Goal: Connect with others: Connect with others

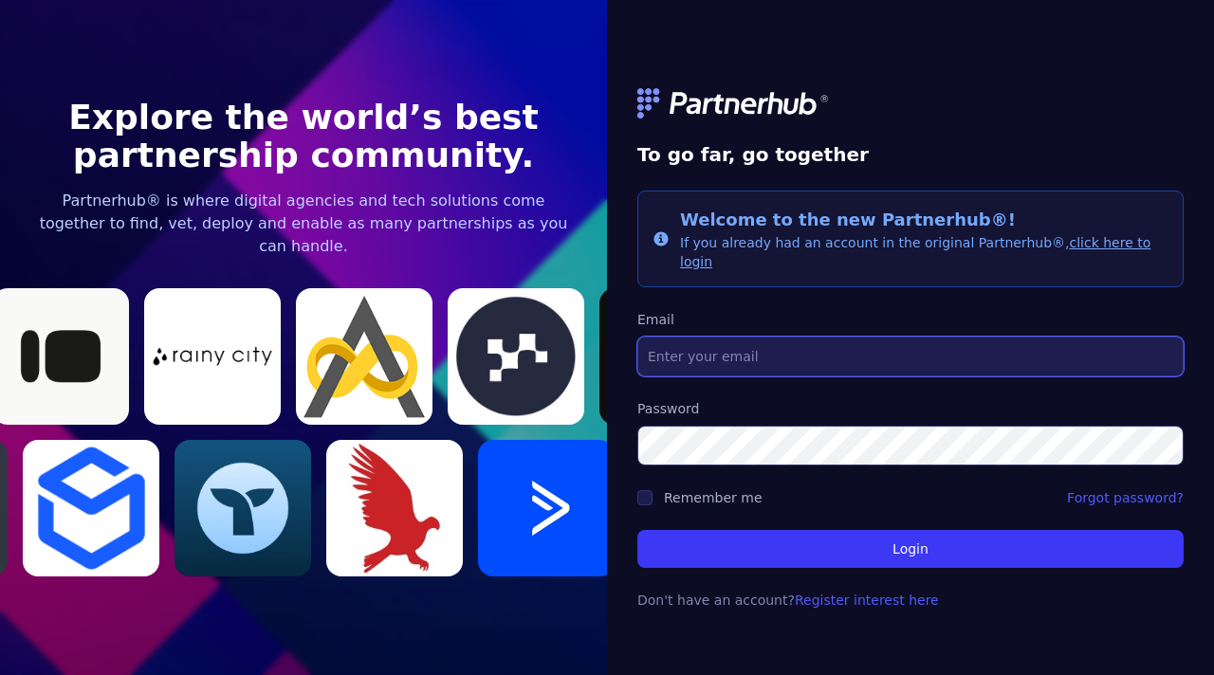
type input "[DOMAIN_NAME][EMAIL_ADDRESS][DOMAIN_NAME]"
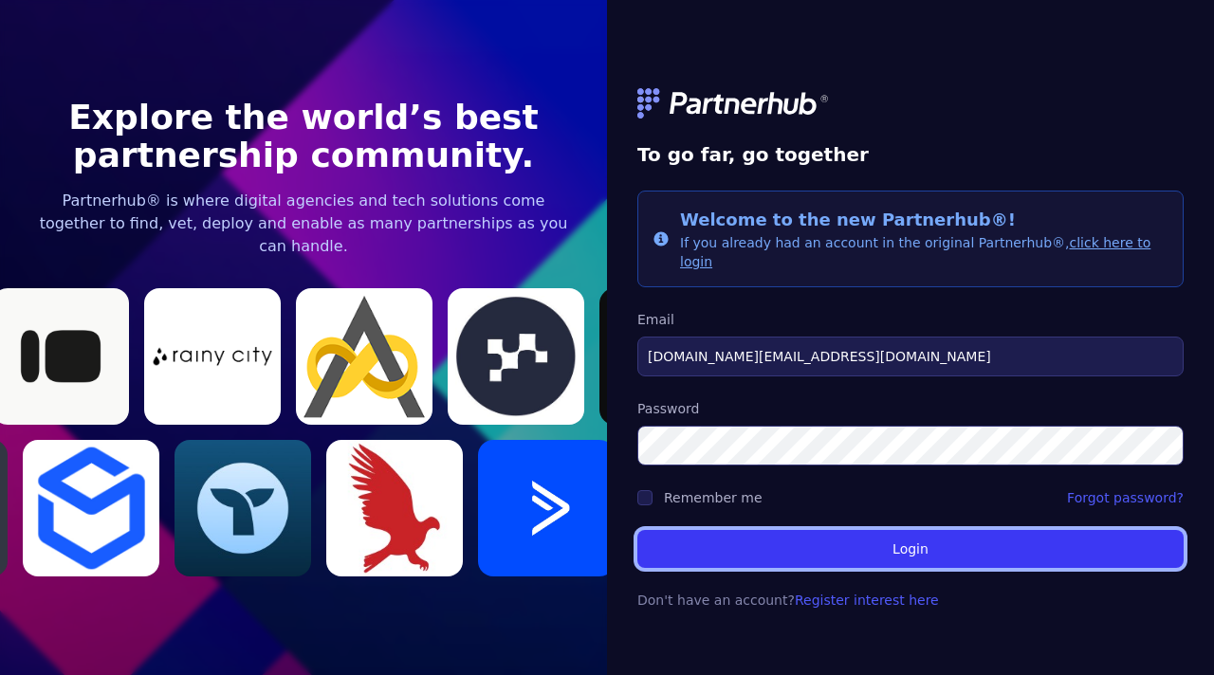
click at [720, 533] on button "Login" at bounding box center [910, 549] width 546 height 38
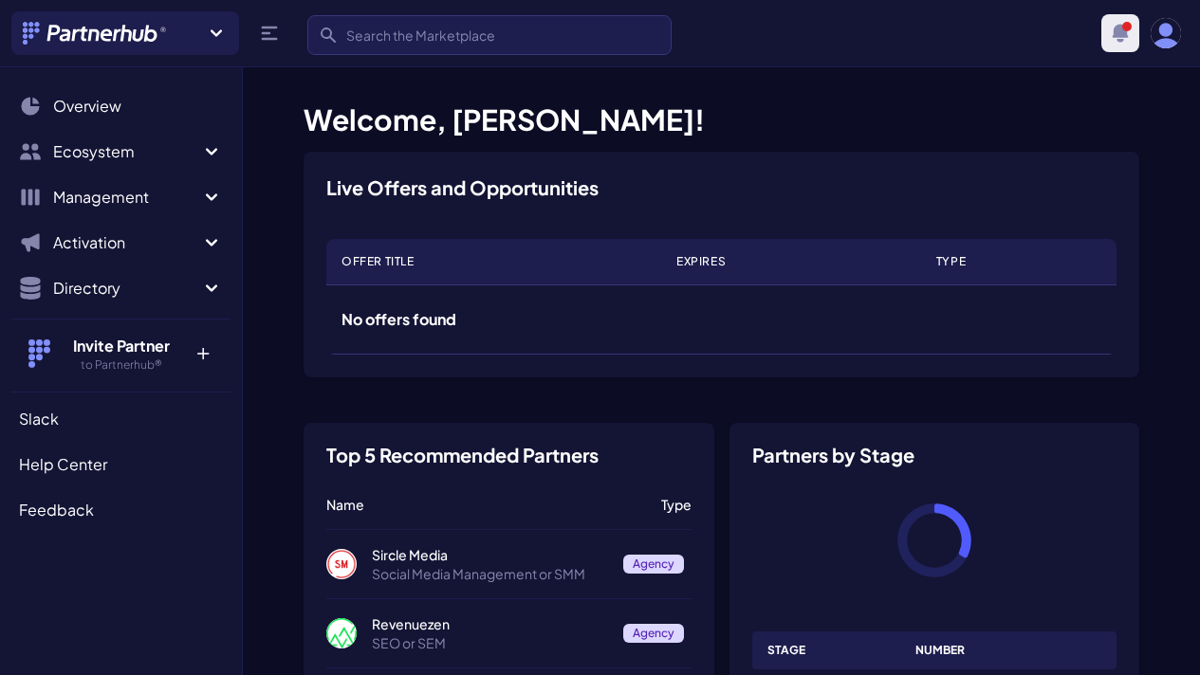
click at [1112, 41] on icon "button" at bounding box center [1120, 33] width 23 height 23
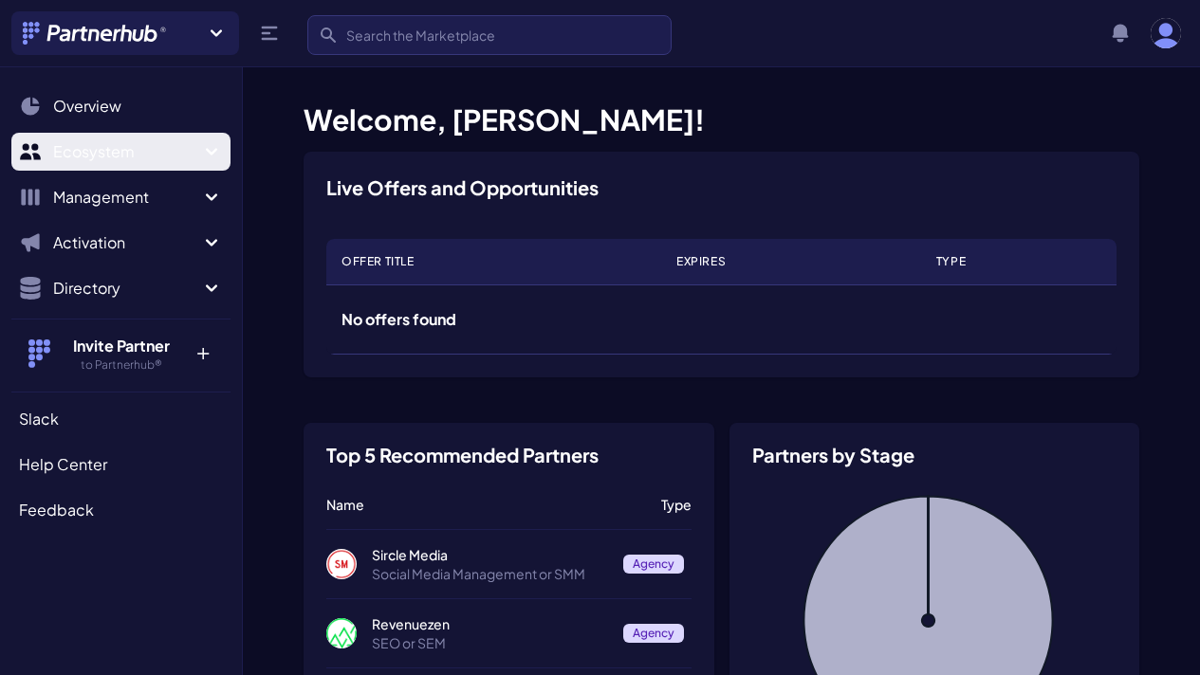
click at [103, 156] on span "Ecosystem" at bounding box center [126, 151] width 147 height 23
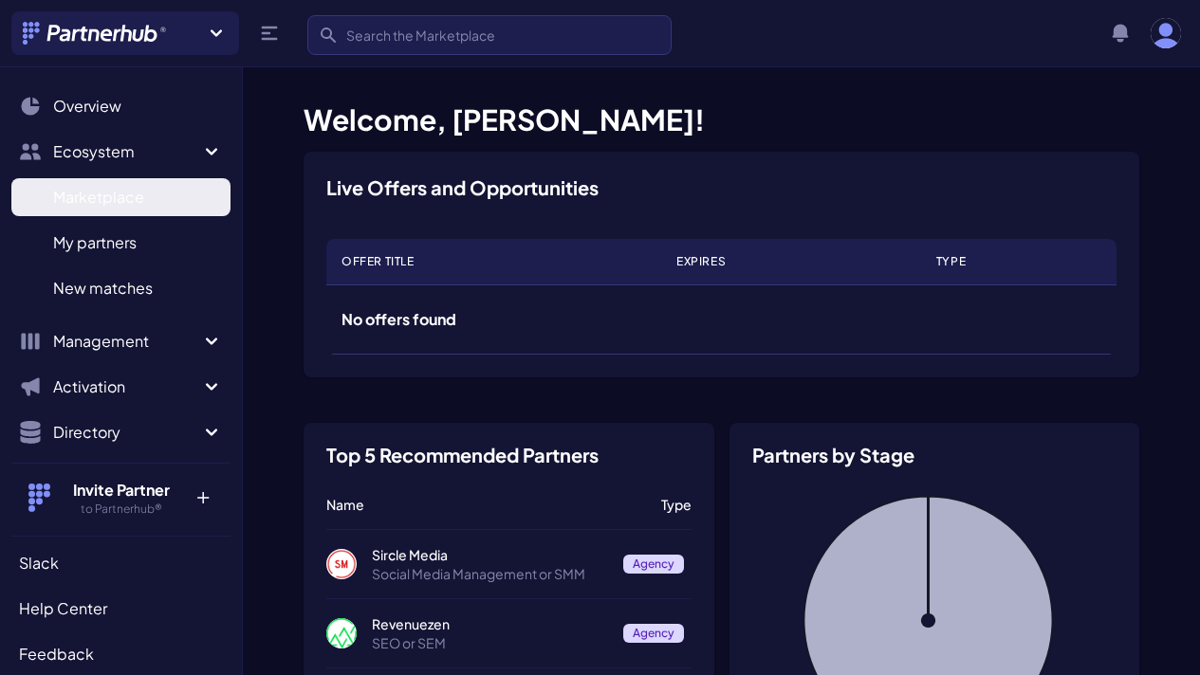
click at [145, 209] on link "Marketplace M" at bounding box center [120, 197] width 219 height 38
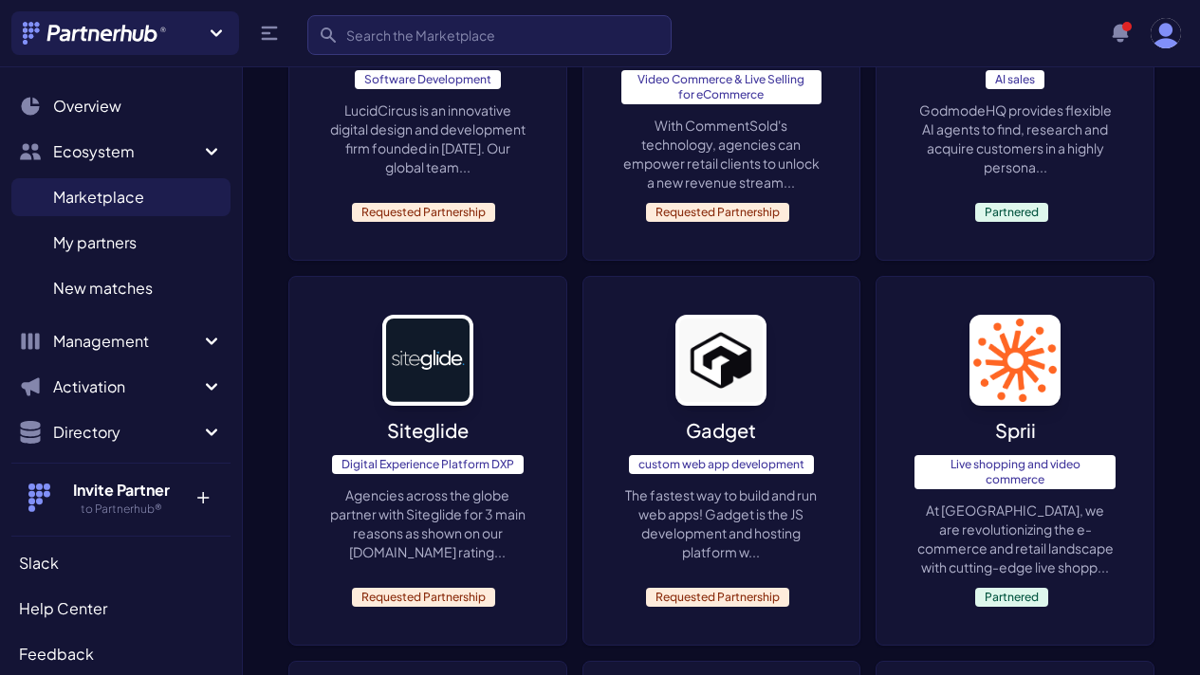
scroll to position [565, 0]
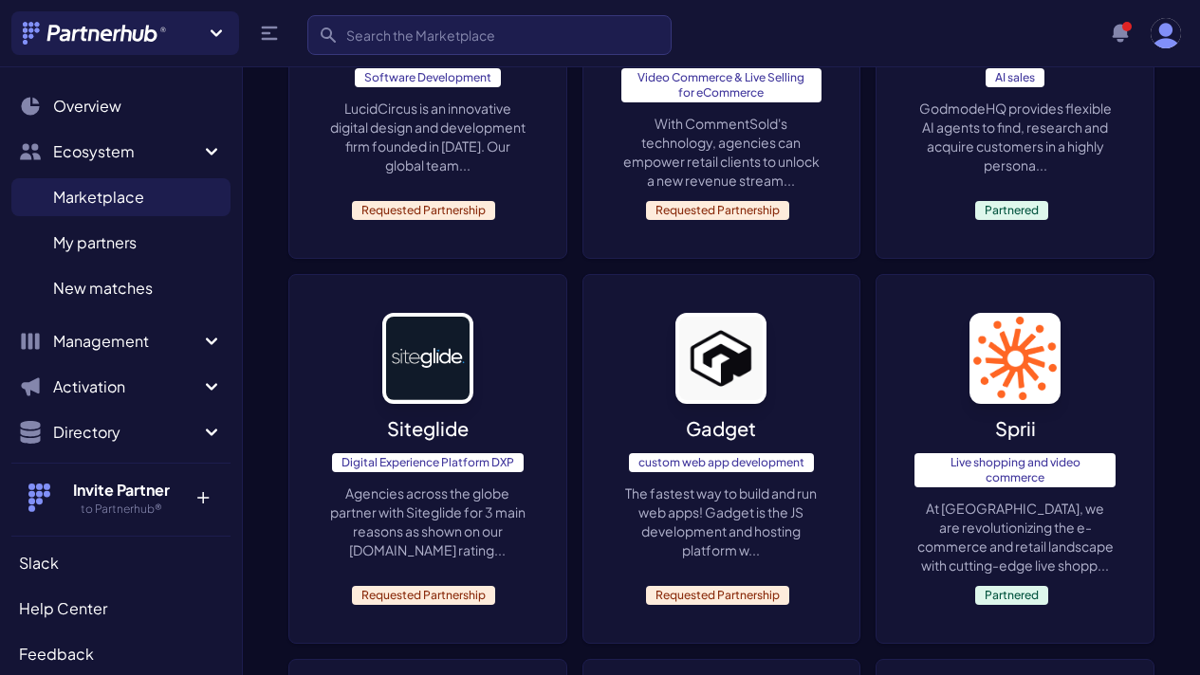
click at [403, 140] on p "LucidCircus is an innovative digital design and development firm founded in 199…" at bounding box center [427, 137] width 201 height 76
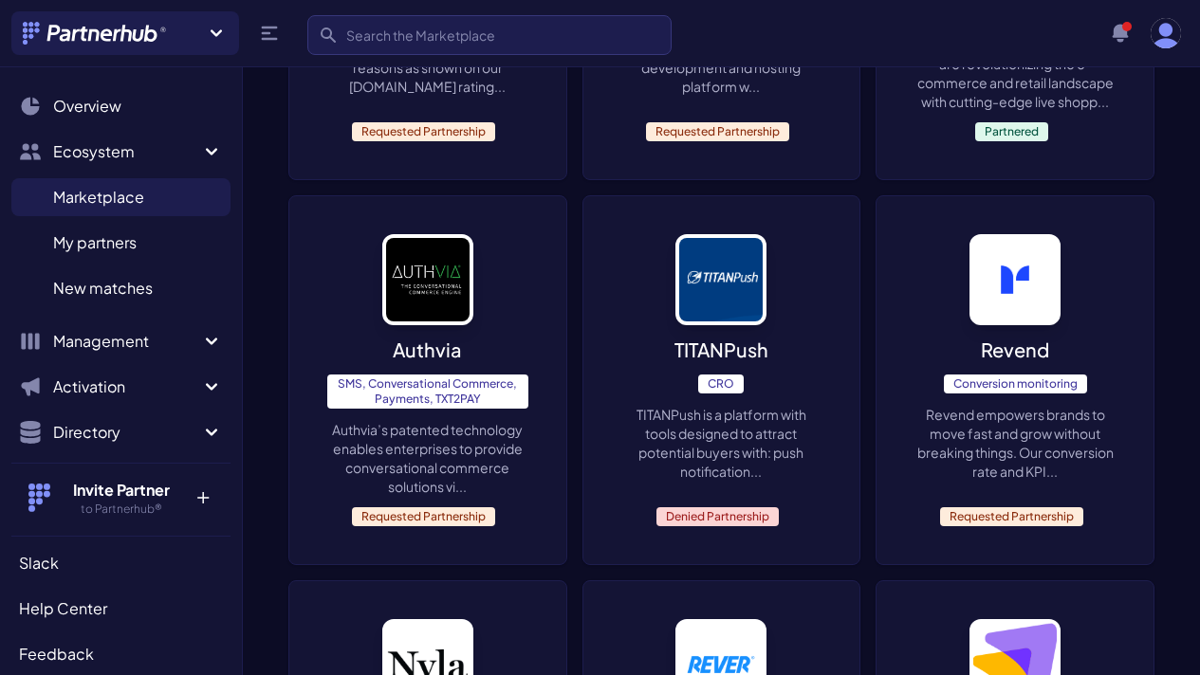
scroll to position [1092, 0]
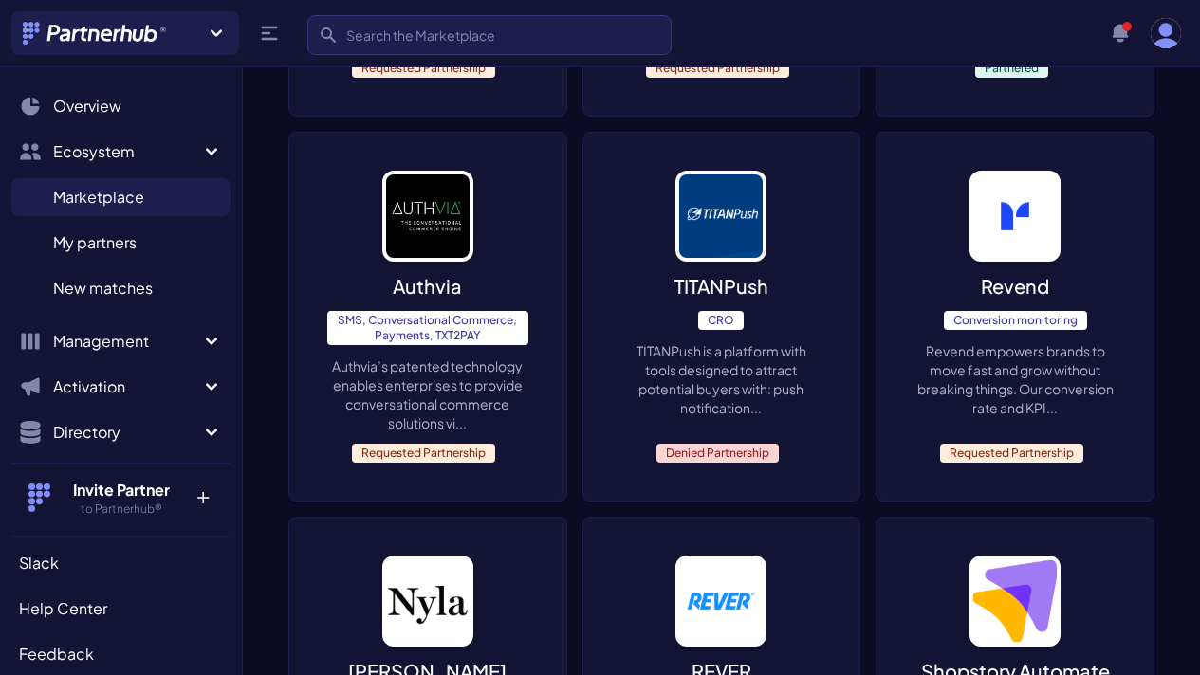
click at [860, 249] on div "TITANPush CRO TITANPush is a platform with tools designed to attract potential …" at bounding box center [721, 317] width 277 height 368
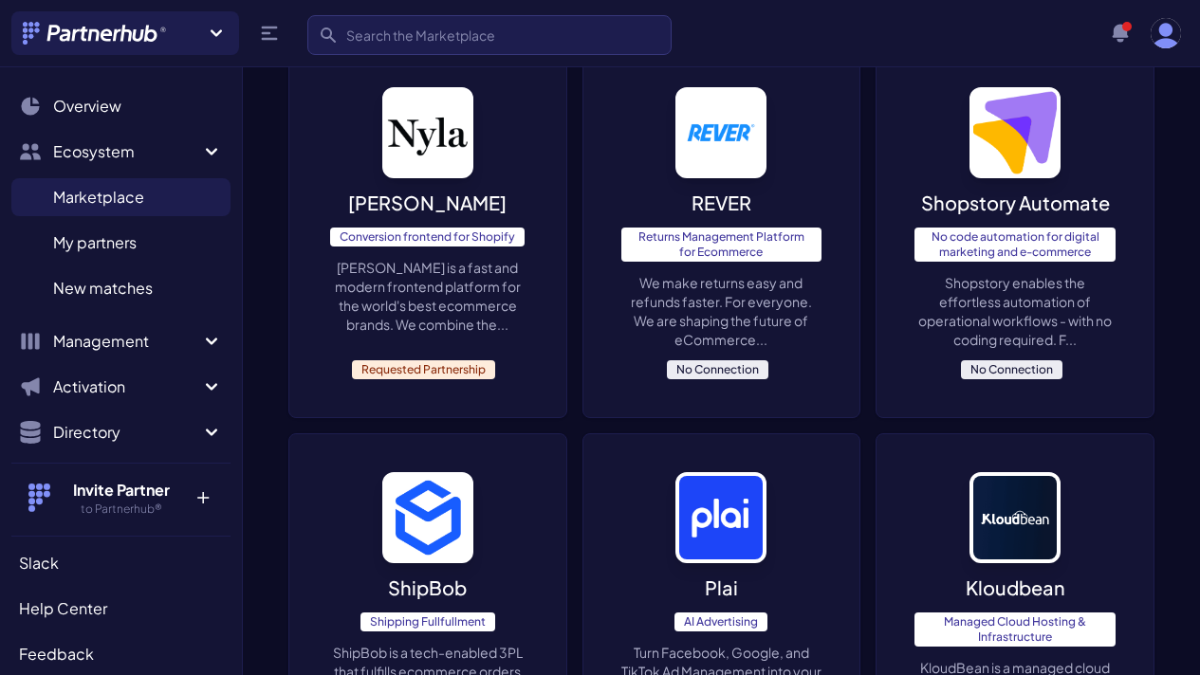
scroll to position [1531, 0]
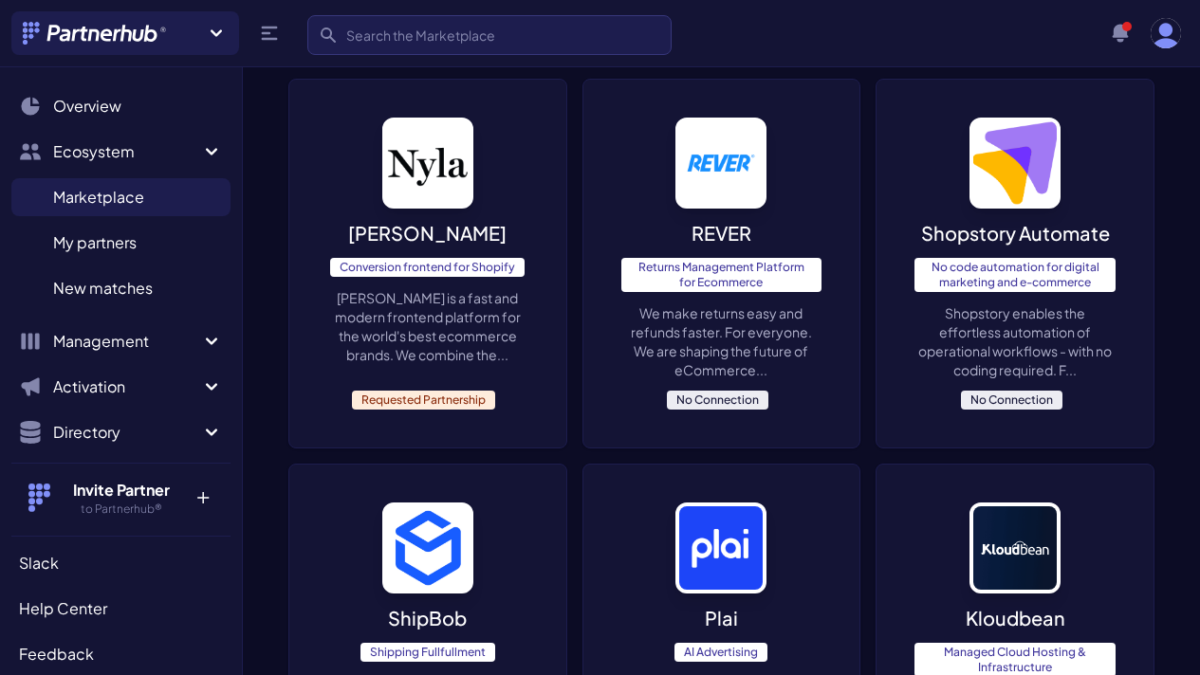
click at [802, 303] on p "We make returns easy and refunds faster. For everyone. We are shaping the futur…" at bounding box center [721, 341] width 201 height 76
click at [969, 189] on div "Shopstory Automate No code automation for digital marketing and e-commerce Shop…" at bounding box center [1014, 264] width 277 height 368
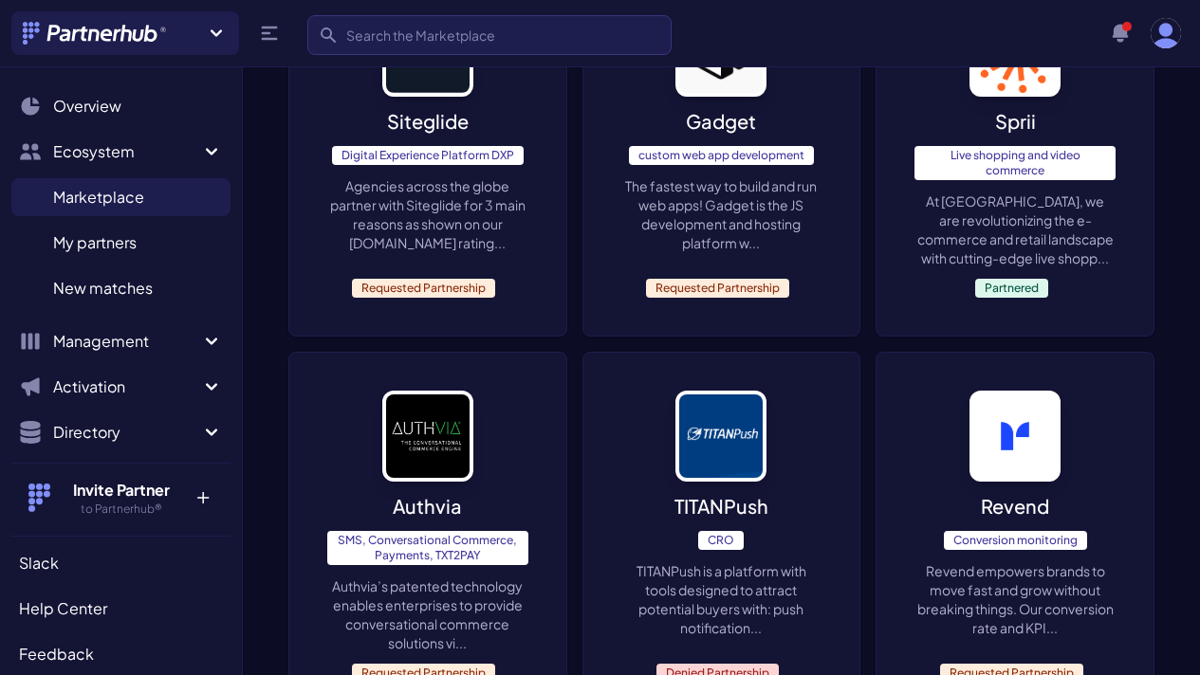
scroll to position [0, 0]
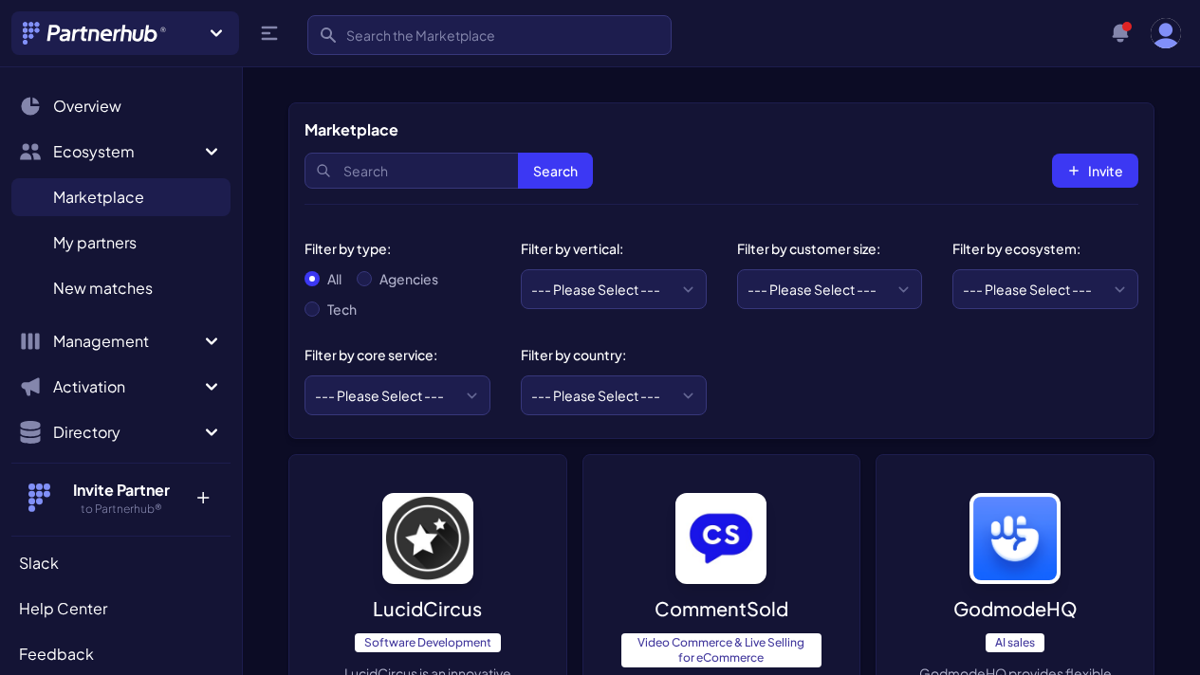
drag, startPoint x: 735, startPoint y: 181, endPoint x: 0, endPoint y: 674, distance: 885.0
click at [368, 283] on input "Agencies" at bounding box center [364, 278] width 15 height 15
radio input "true"
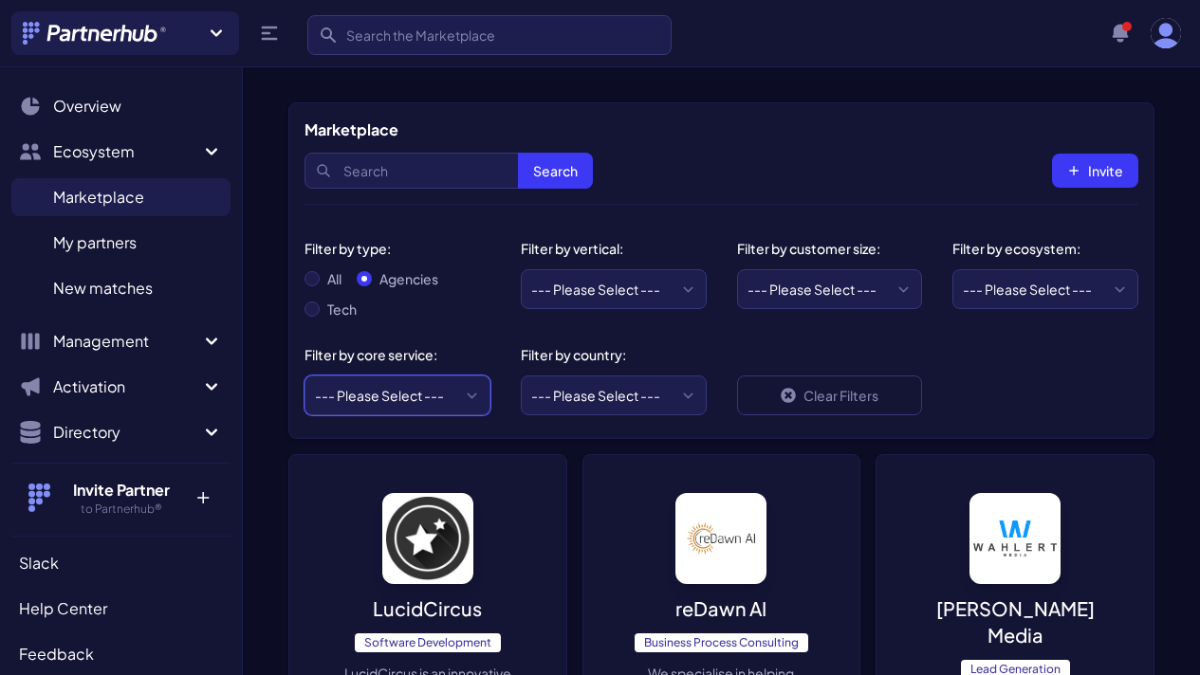
click at [465, 397] on select "--- Please Select --- ABM API Integration Support Business Process Consulting C…" at bounding box center [397, 396] width 186 height 40
select select "Workflow Automations"
click at [304, 376] on select "--- Please Select --- ABM API Integration Support Business Process Consulting C…" at bounding box center [397, 396] width 186 height 40
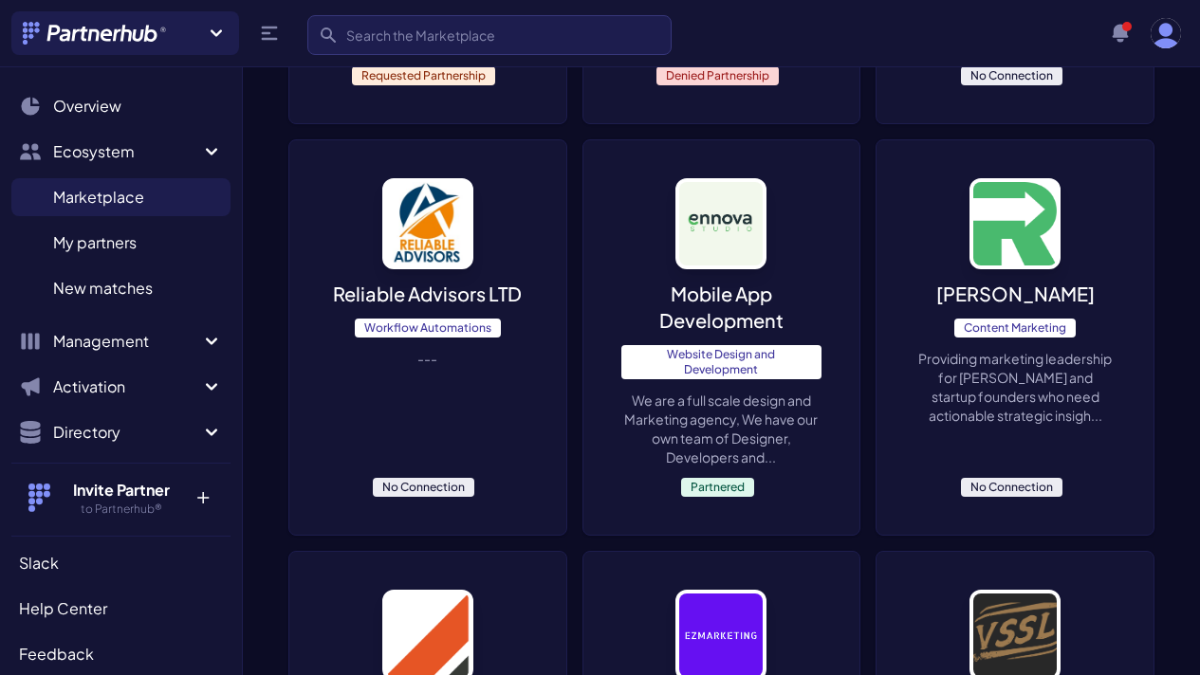
scroll to position [1842, 0]
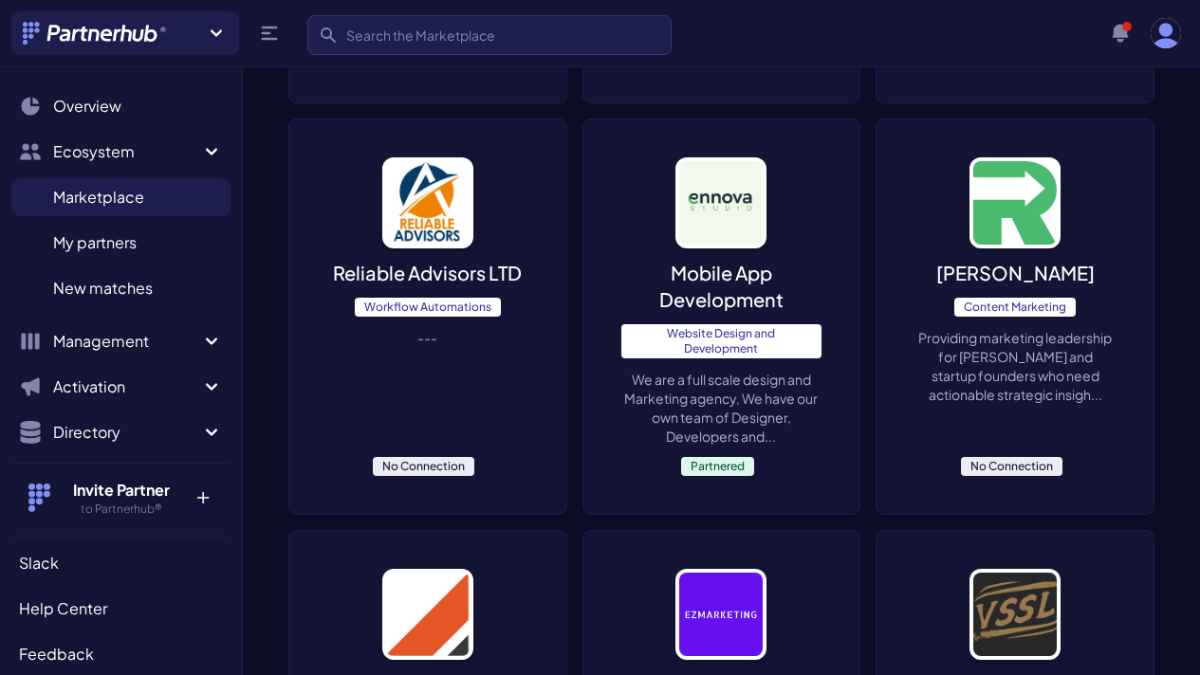
click at [467, 311] on div "Reliable Advisors LTD Workflow Automations --- No Connection" at bounding box center [427, 316] width 277 height 394
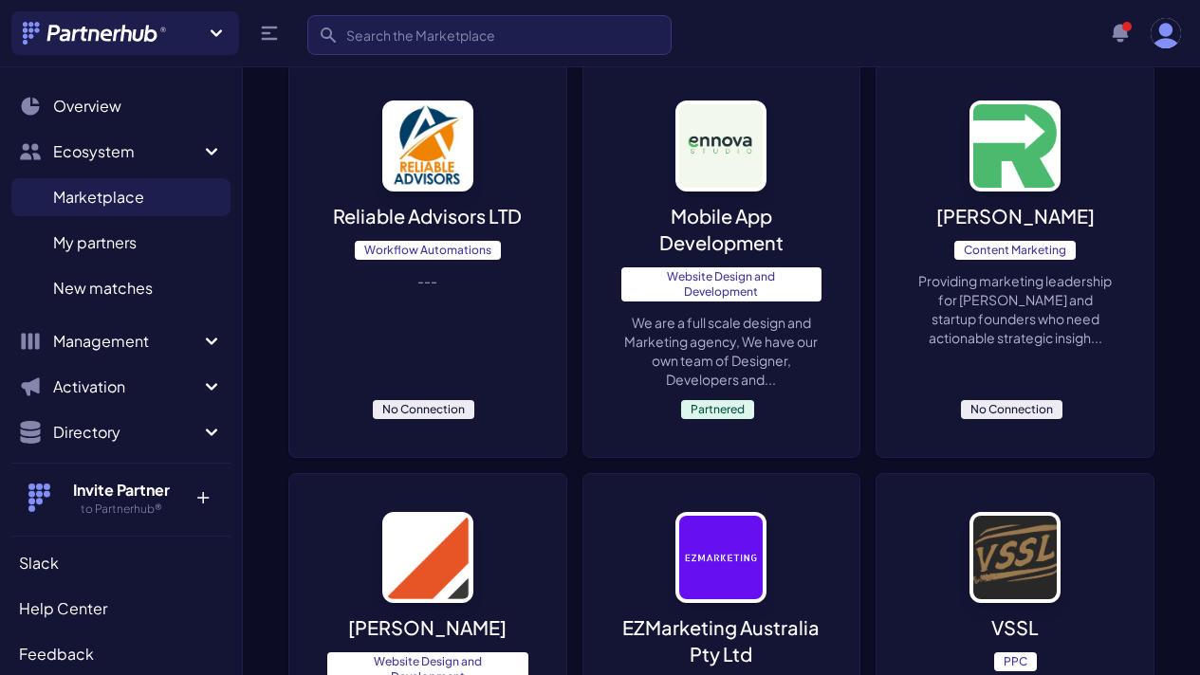
click at [900, 343] on div "Roy Harmon Content Marketing Providing marketing leadership for SaaS and startu…" at bounding box center [1014, 260] width 277 height 394
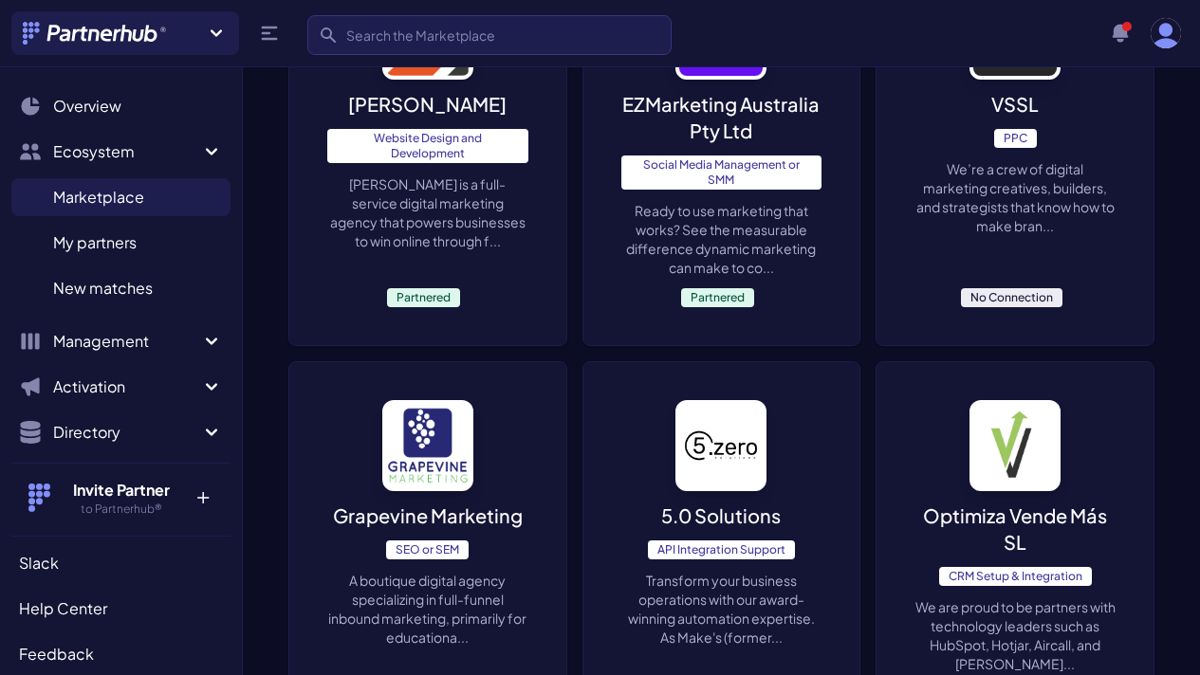
scroll to position [2423, 0]
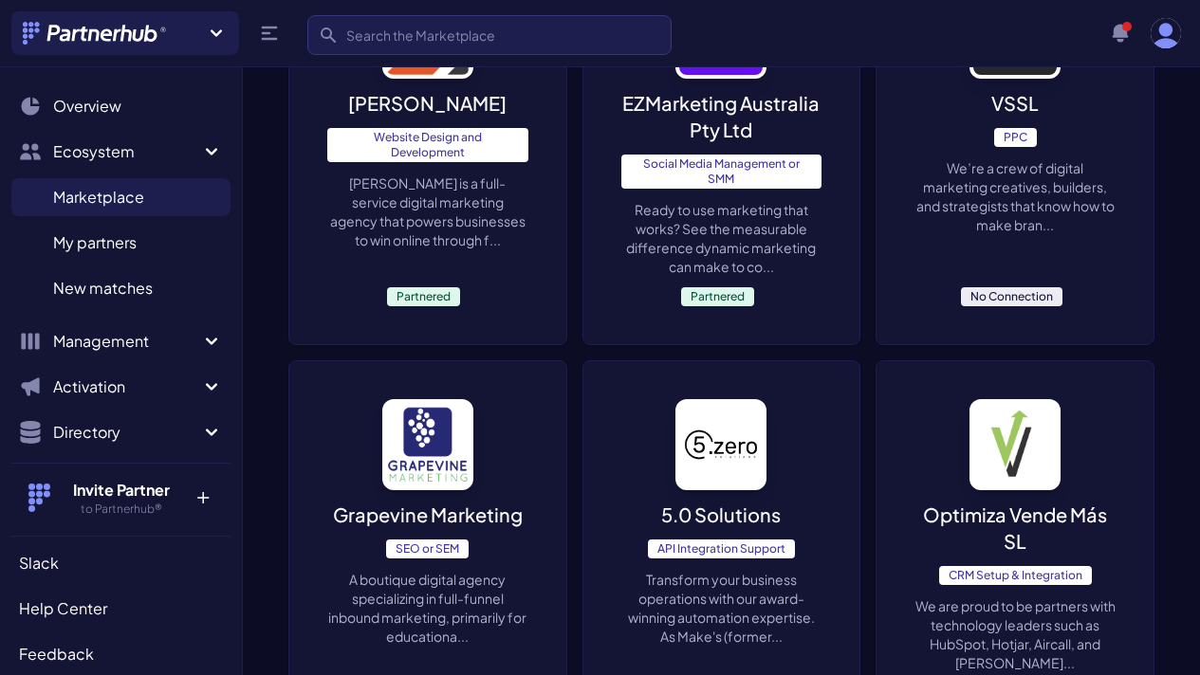
click at [876, 261] on div "VSSL PPC We’re a crew of digital marketing creatives, builders, and strategists…" at bounding box center [1014, 147] width 277 height 394
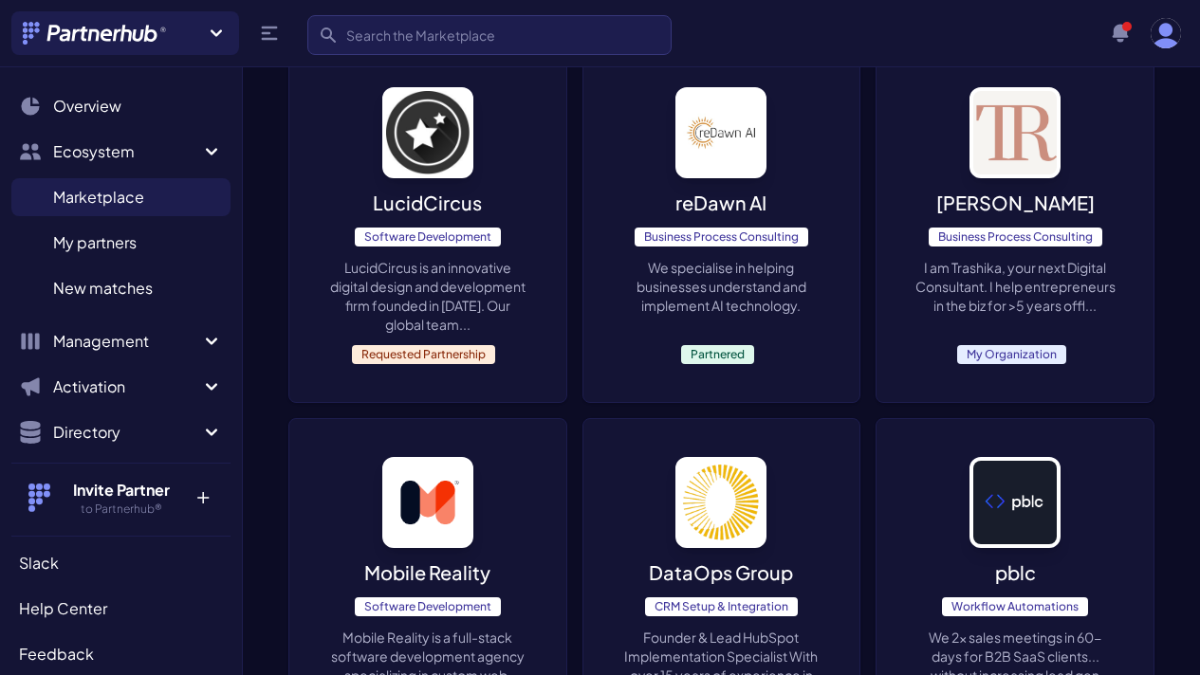
scroll to position [0, 0]
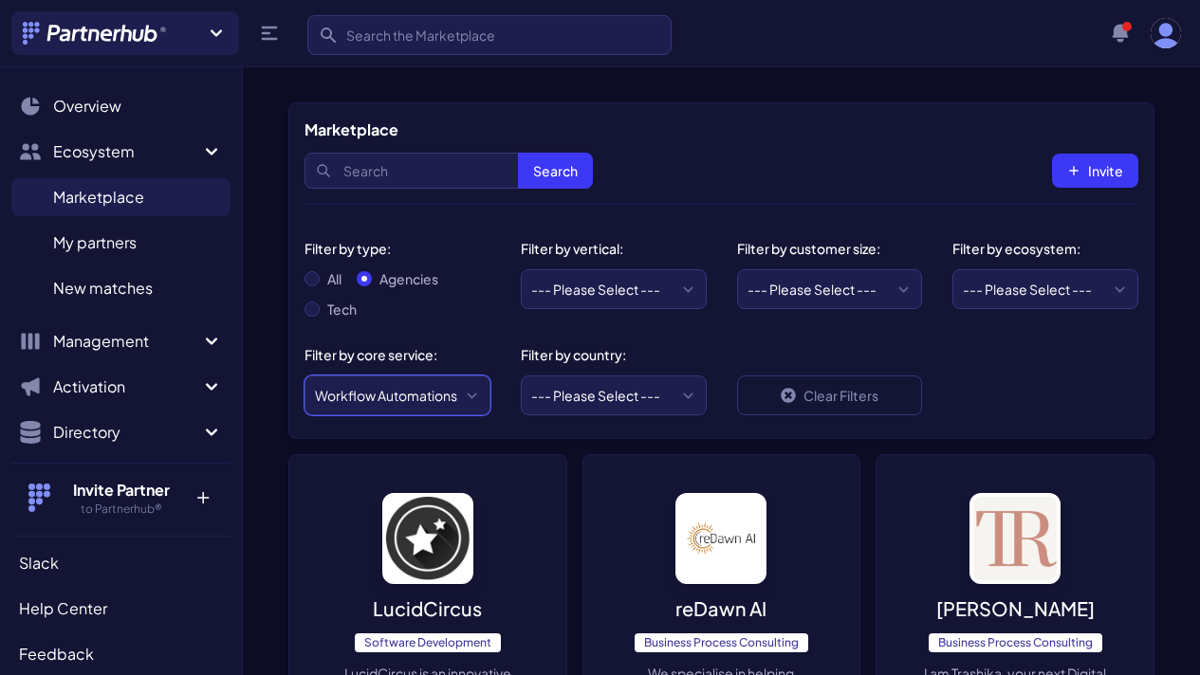
click at [427, 389] on select "--- Please Select --- ABM API Integration Support Business Process Consulting C…" at bounding box center [397, 396] width 186 height 40
select select "UX Design"
click at [304, 376] on select "--- Please Select --- ABM API Integration Support Business Process Consulting C…" at bounding box center [397, 396] width 186 height 40
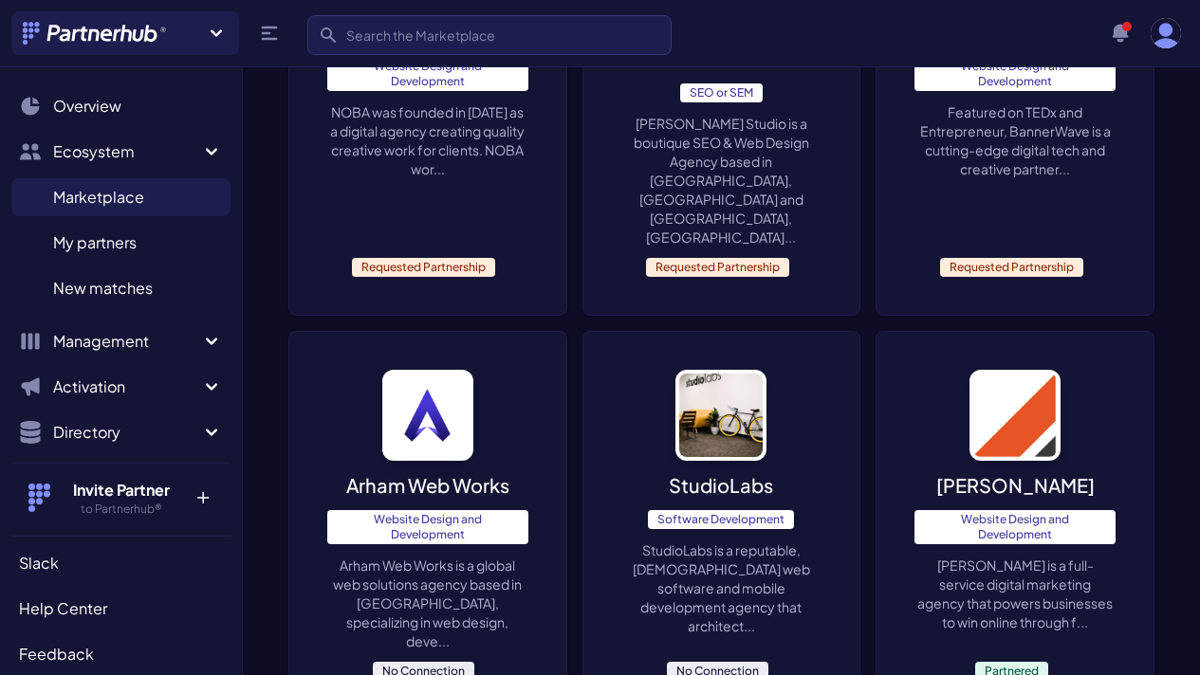
scroll to position [3371, 0]
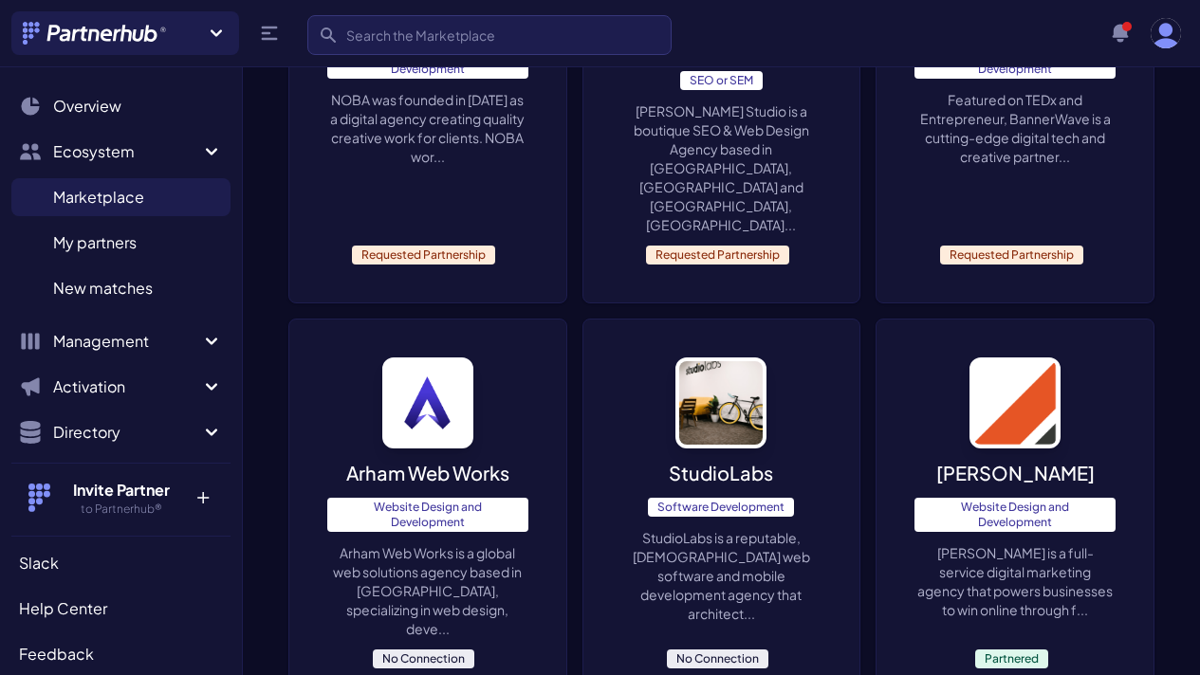
click at [664, 528] on p "StudioLabs is a reputable, 22 year old web software and mobile development agen…" at bounding box center [721, 575] width 201 height 95
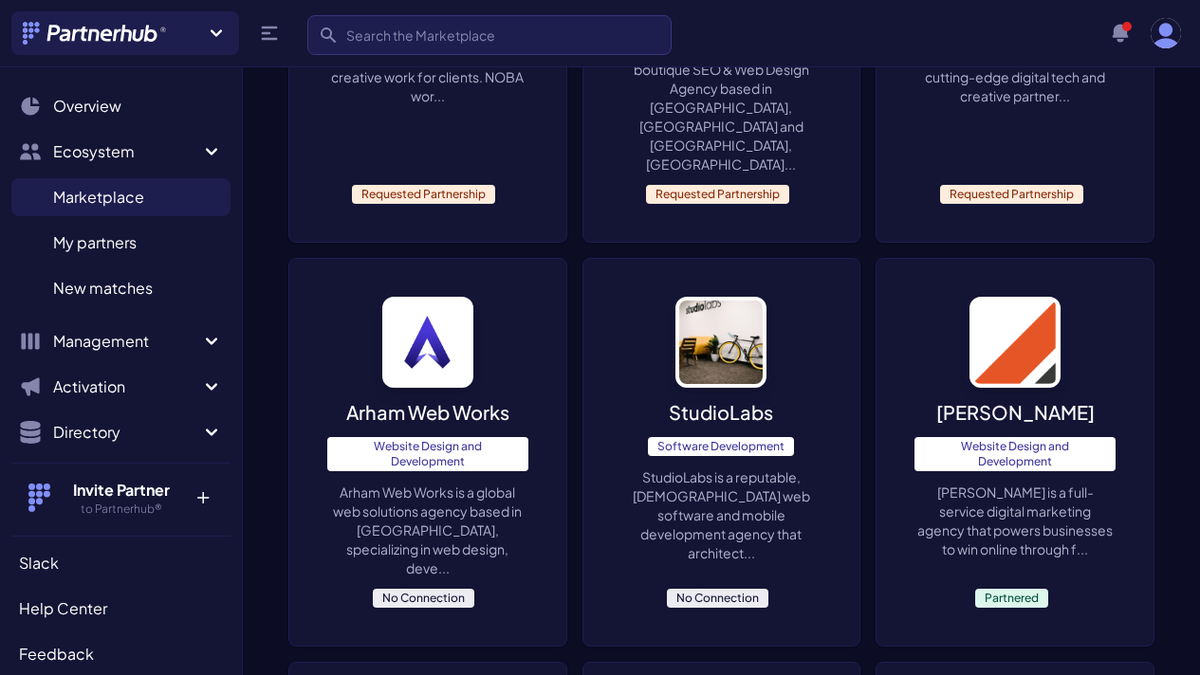
click at [403, 259] on div "Arham Web Works Website Design and Development Arham Web Works is a global web …" at bounding box center [427, 452] width 277 height 387
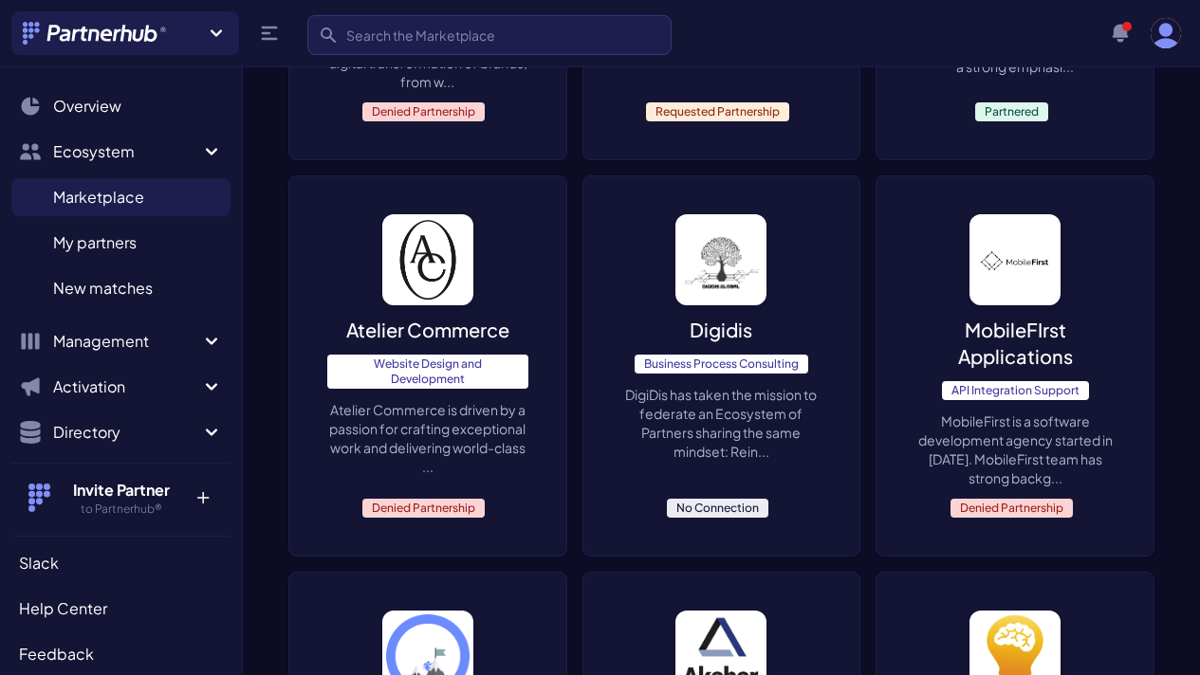
scroll to position [4367, 0]
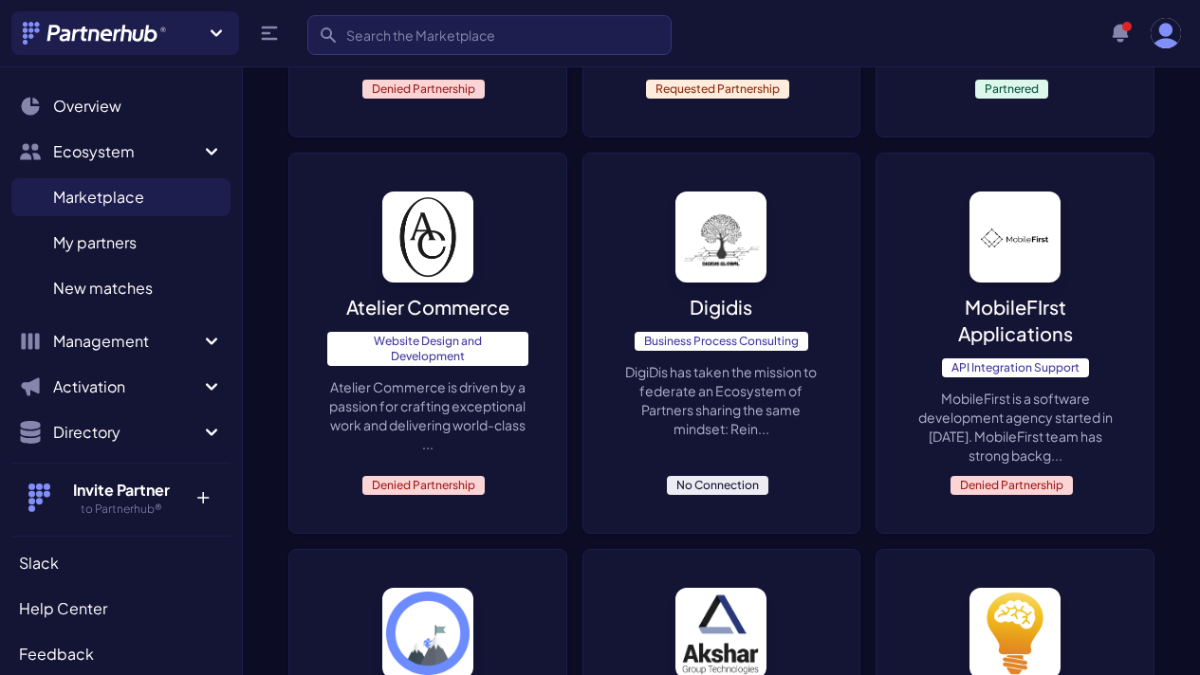
scroll to position [4340, 0]
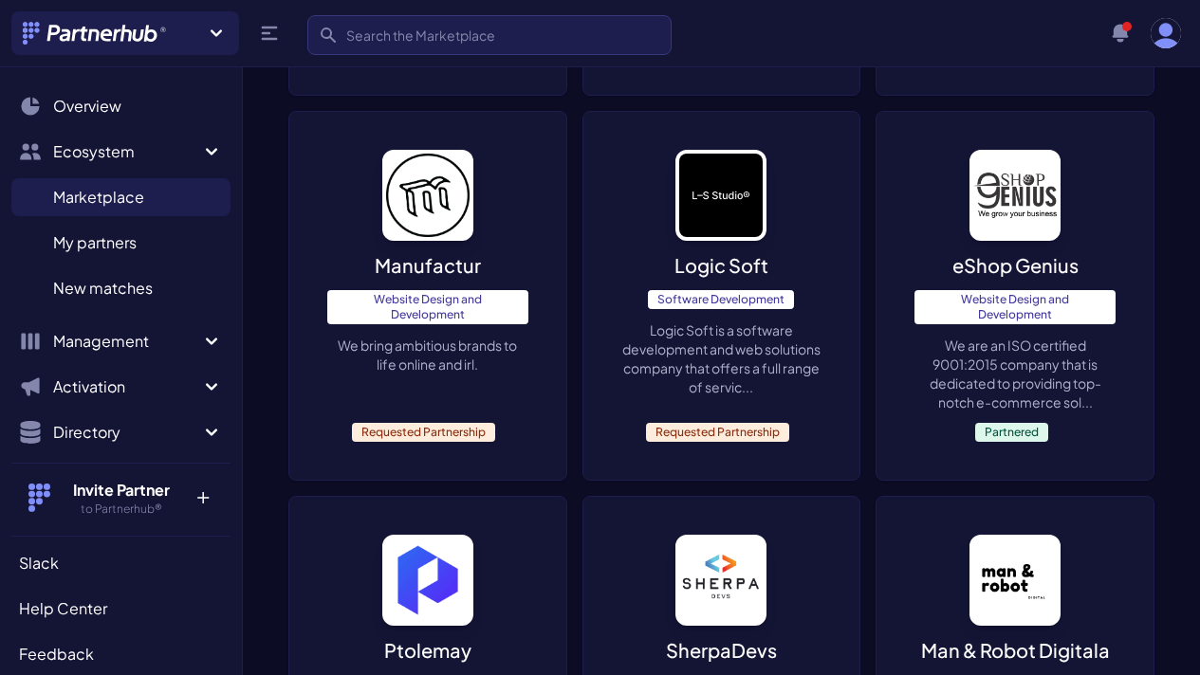
scroll to position [5214, 0]
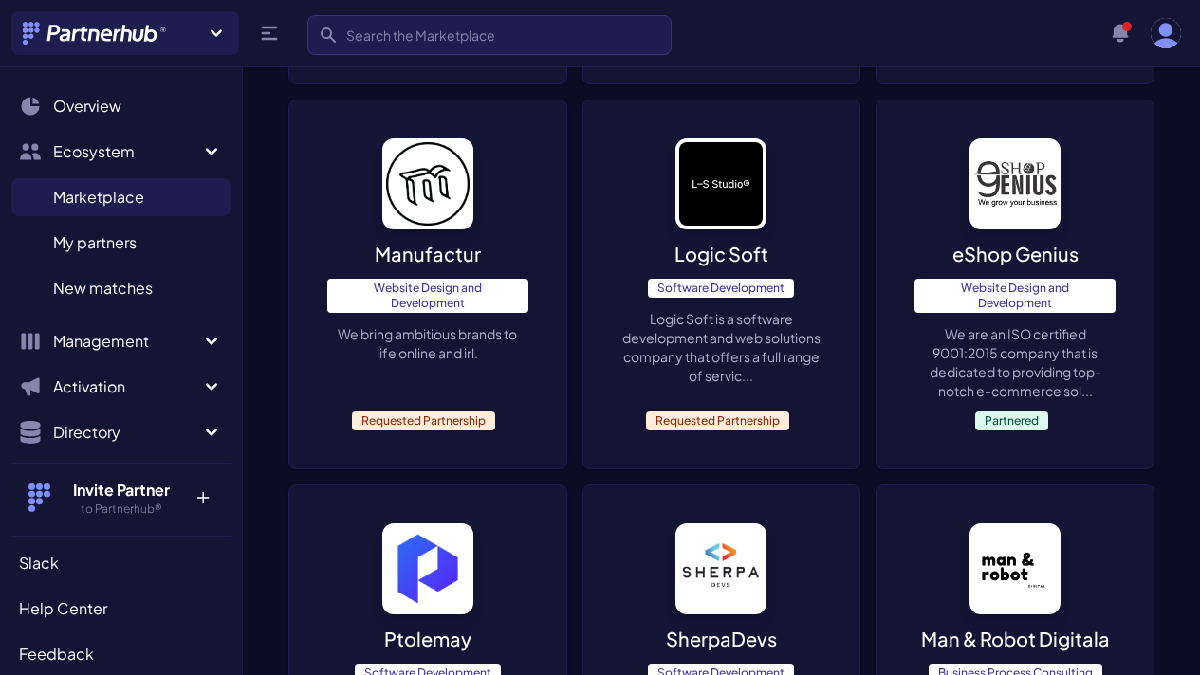
click at [583, 486] on div "SherpaDevs Software Development We build software and manage development teams …" at bounding box center [721, 662] width 277 height 353
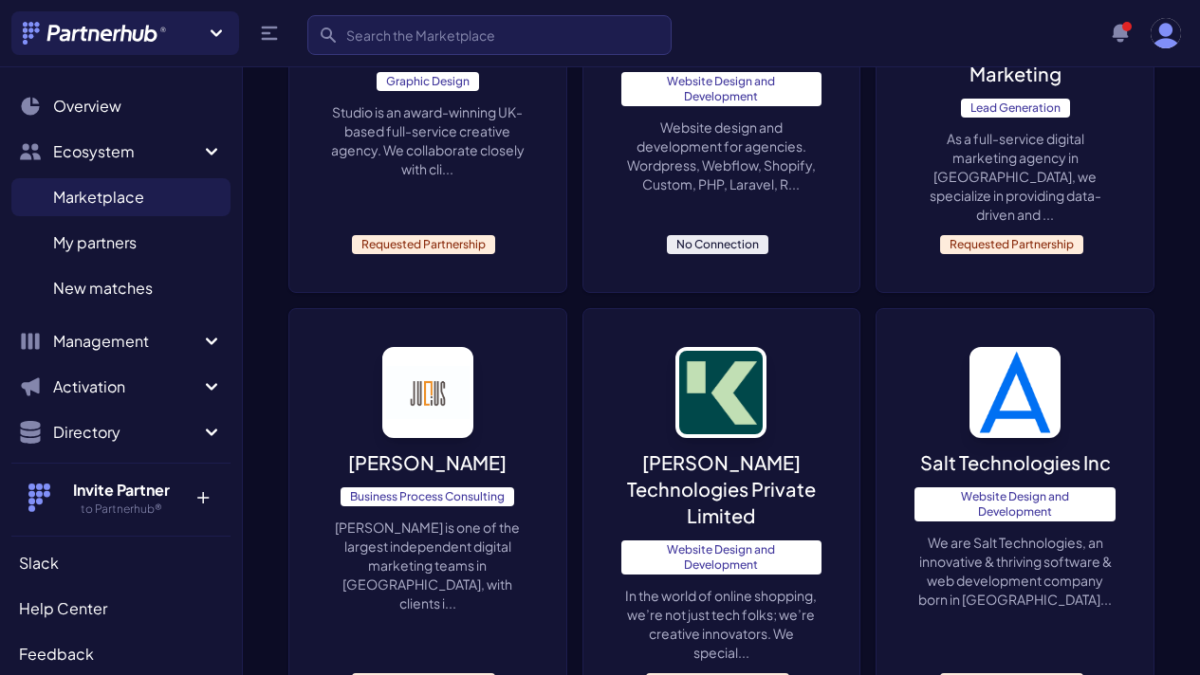
scroll to position [6187, 0]
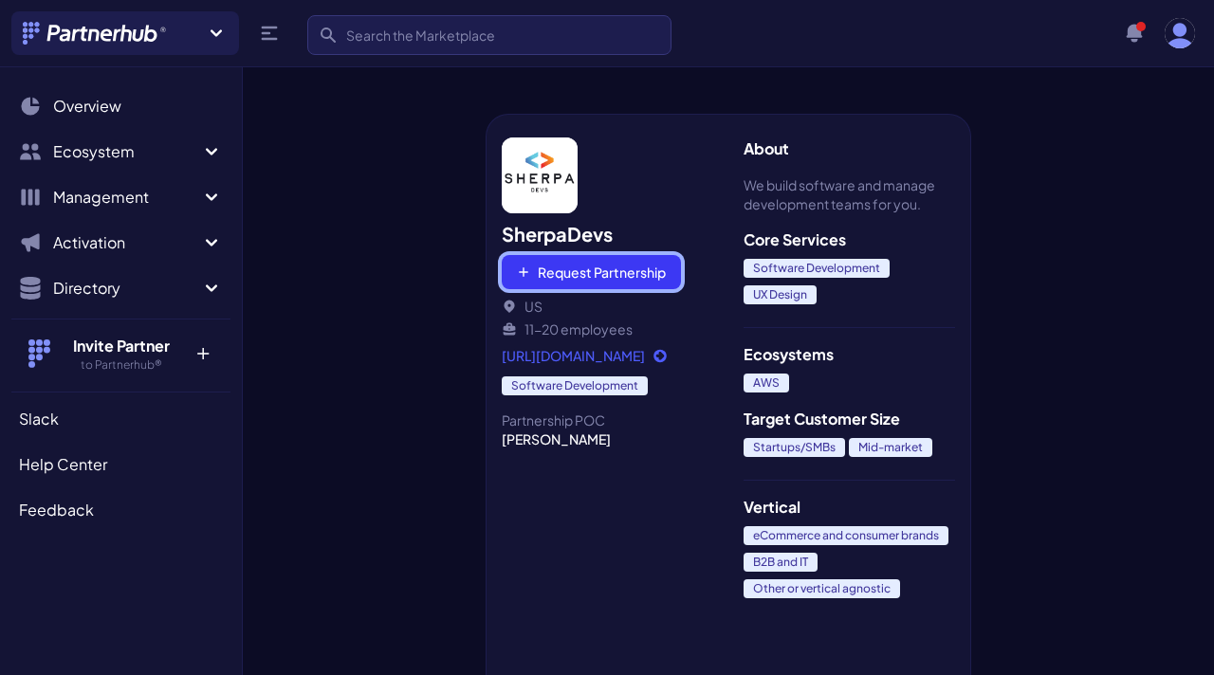
click at [607, 283] on button "Request Partnership" at bounding box center [591, 272] width 179 height 34
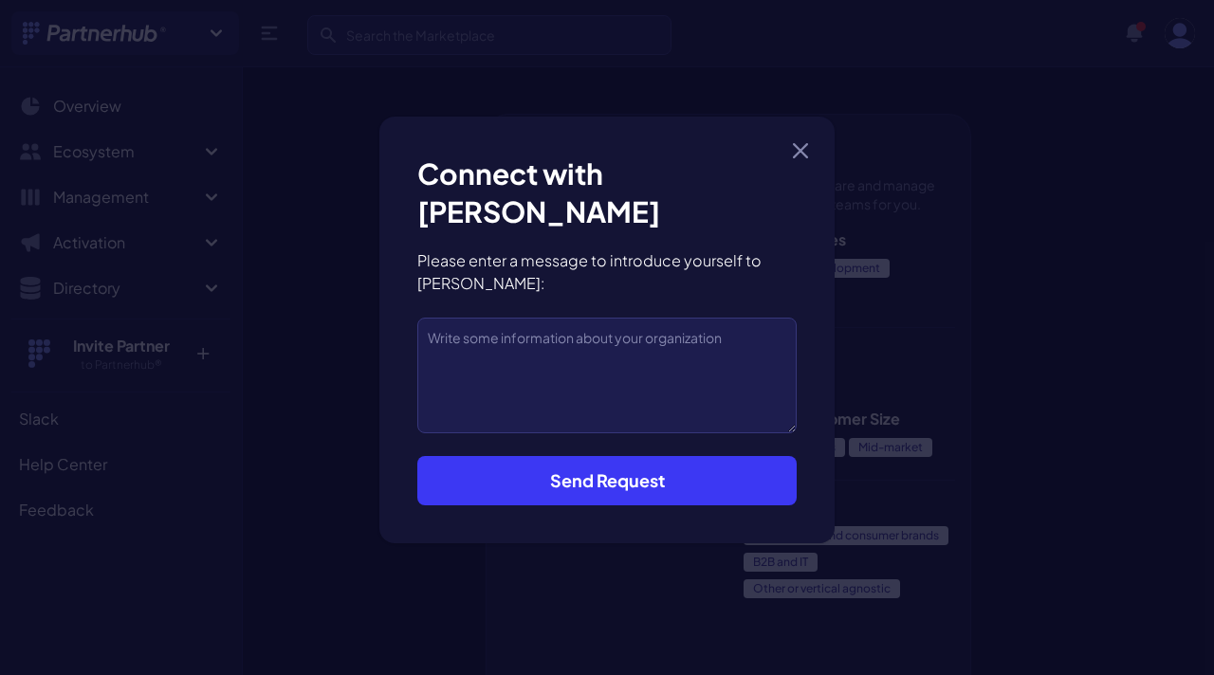
click at [539, 464] on button "Send Request" at bounding box center [606, 480] width 379 height 49
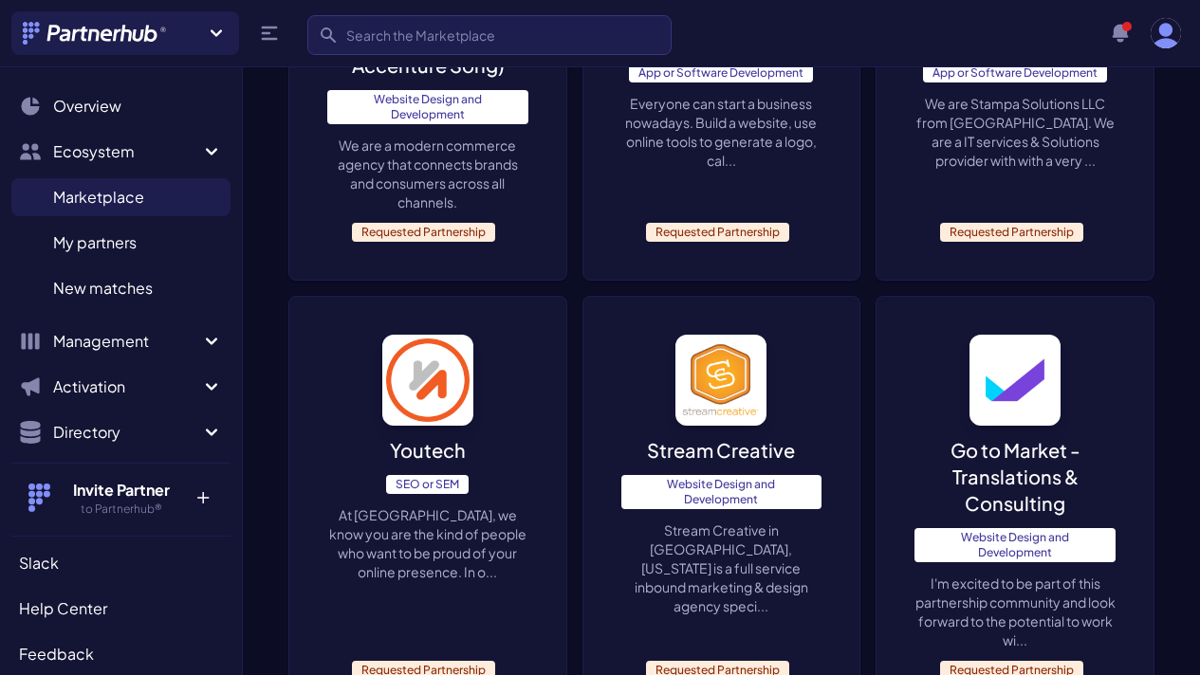
scroll to position [6111, 0]
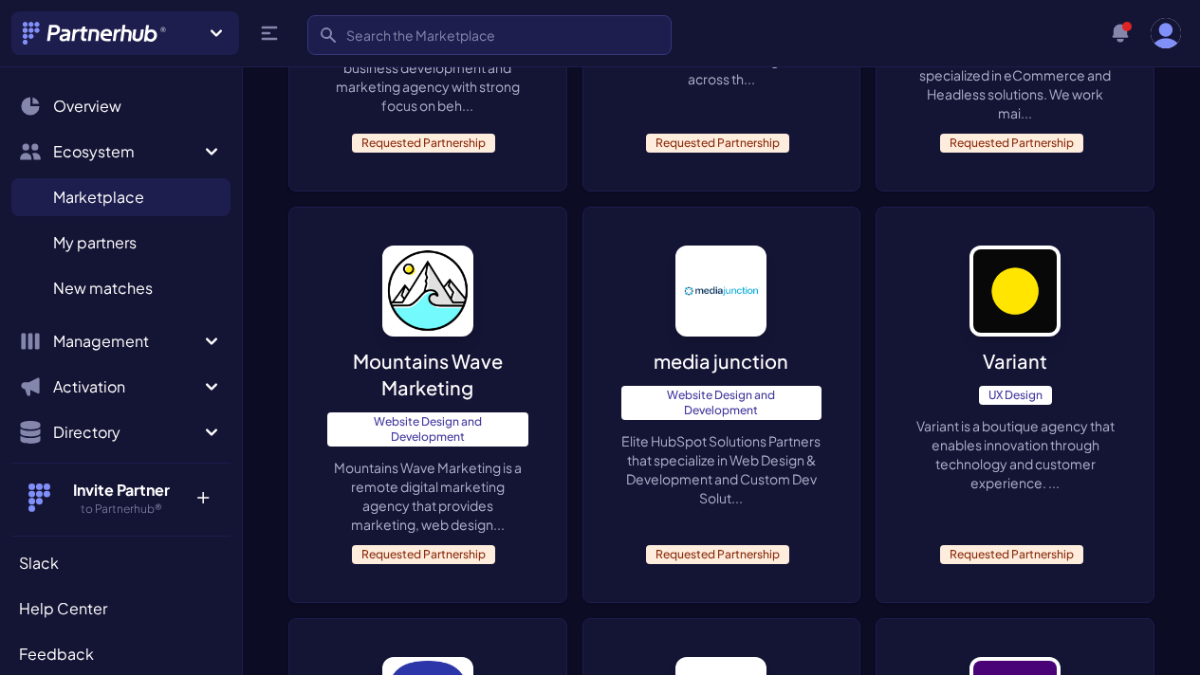
scroll to position [5807, 0]
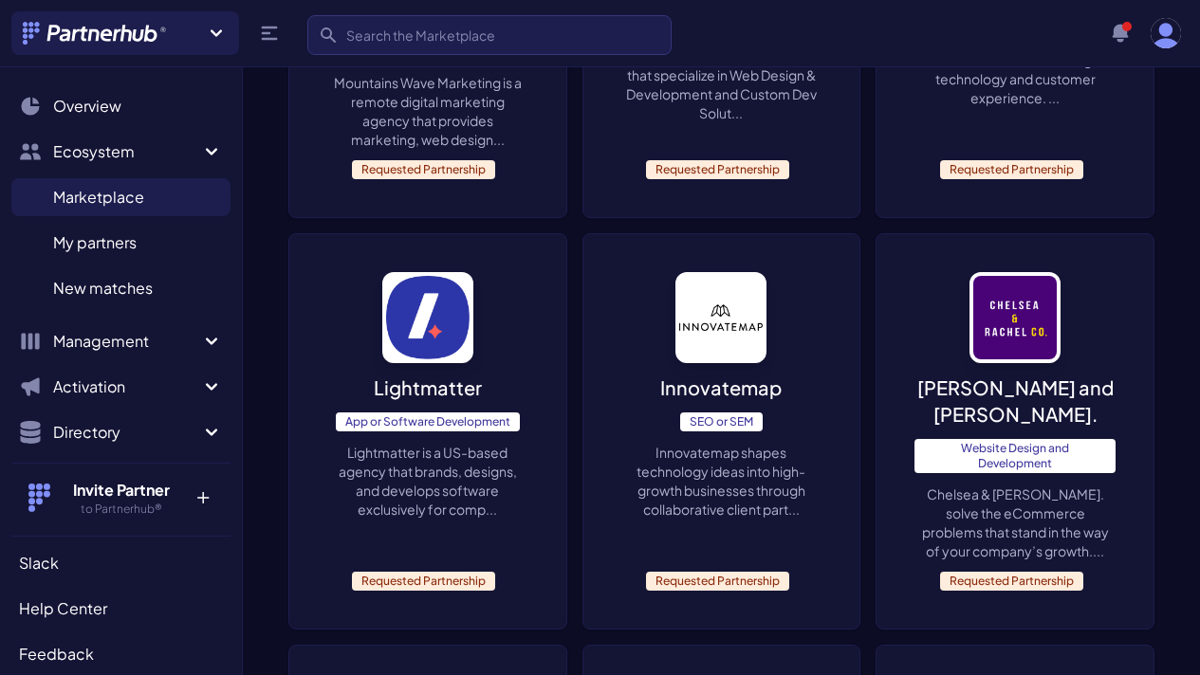
scroll to position [6202, 0]
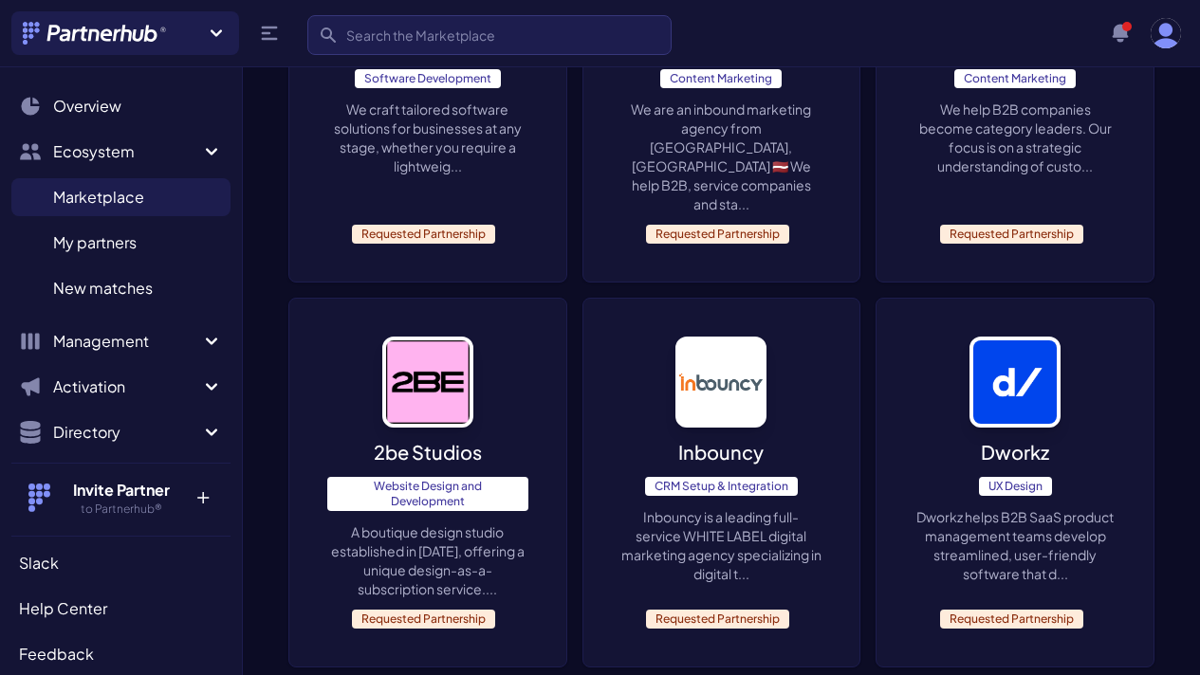
scroll to position [6259, 0]
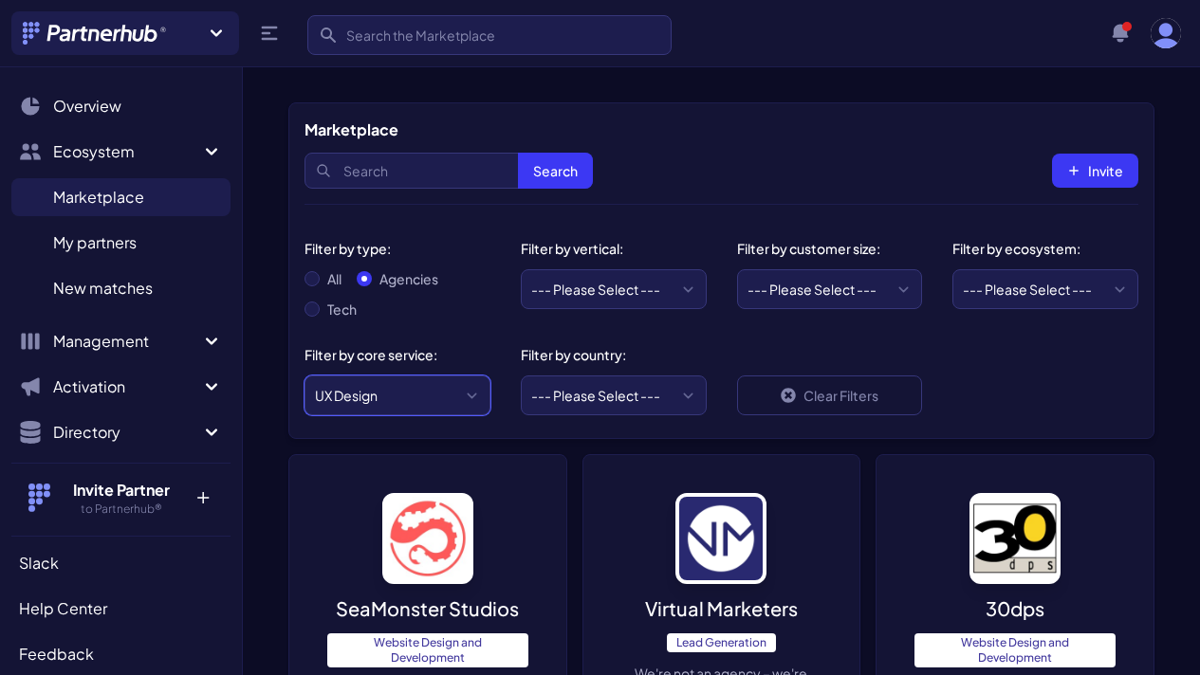
click at [474, 398] on select "--- Please Select --- ABM API Integration Support Business Process Consulting C…" at bounding box center [397, 396] width 186 height 40
select select "SMS Marketing"
click at [304, 376] on select "--- Please Select --- ABM API Integration Support Business Process Consulting C…" at bounding box center [397, 396] width 186 height 40
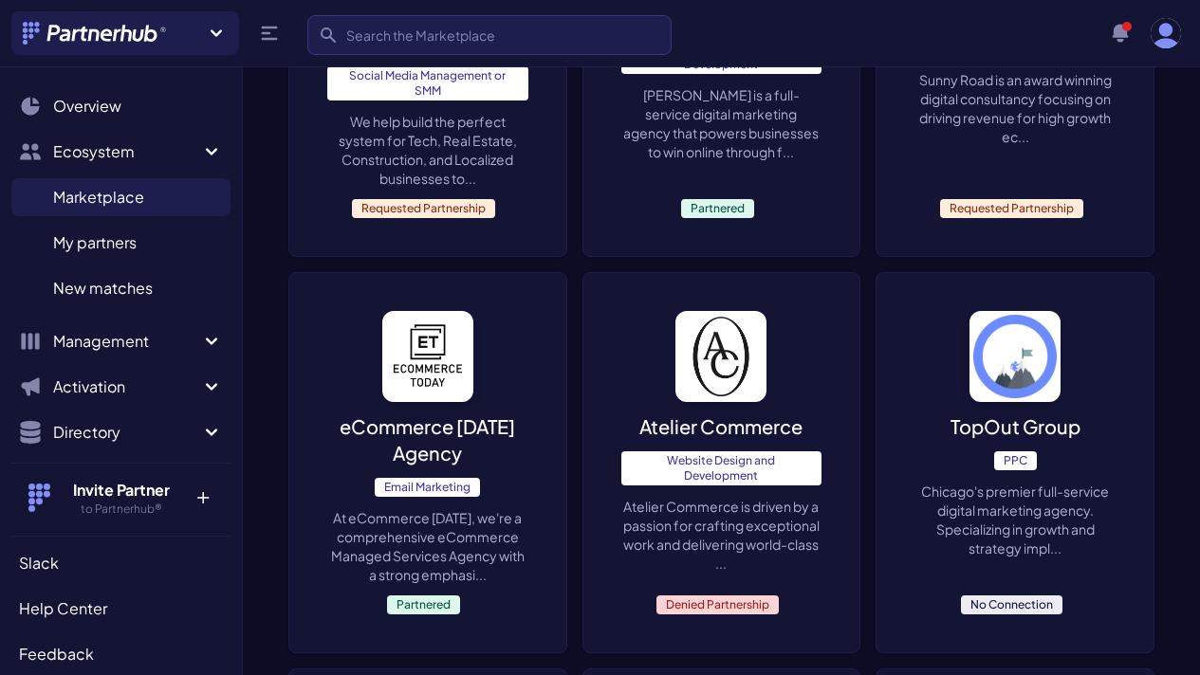
scroll to position [1403, 0]
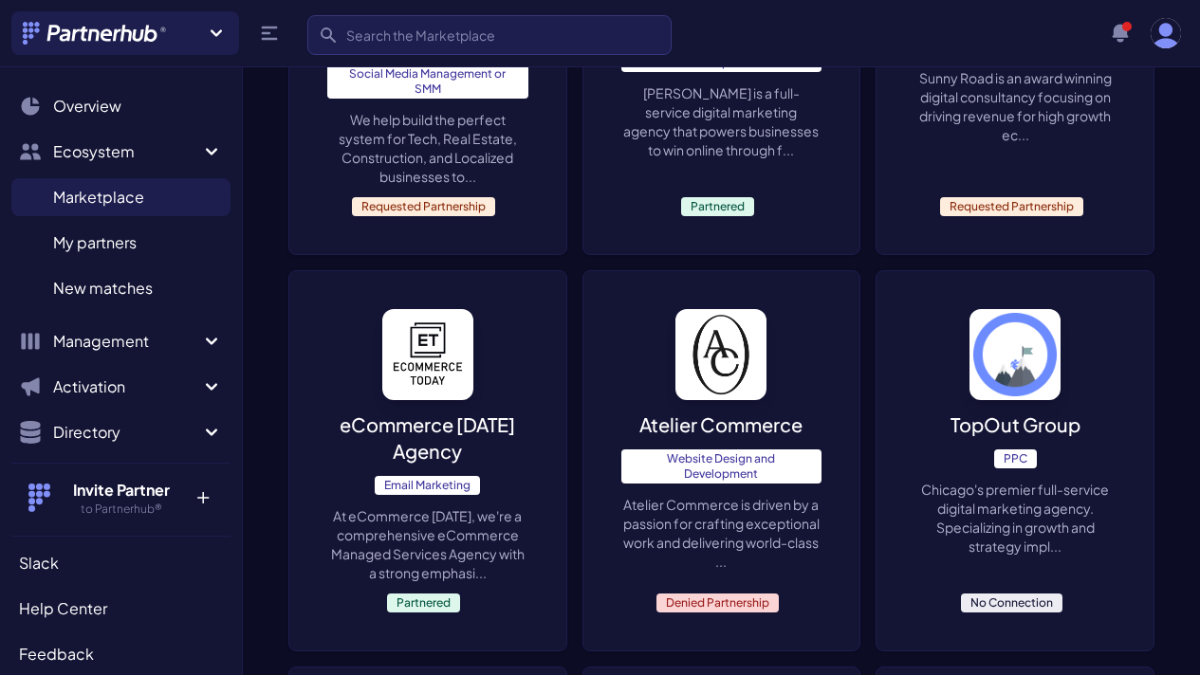
click at [1052, 381] on div "TopOut Group PPC Chicago's premier full-service digital marketing agency. Speci…" at bounding box center [1014, 460] width 277 height 379
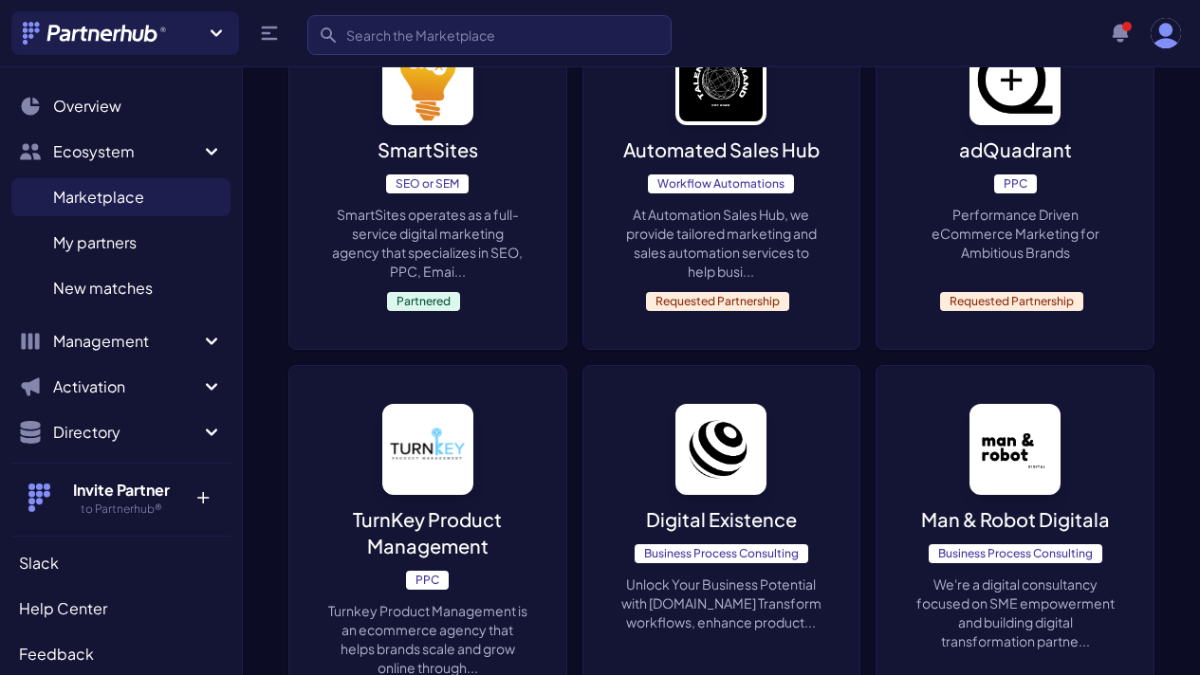
scroll to position [2088, 0]
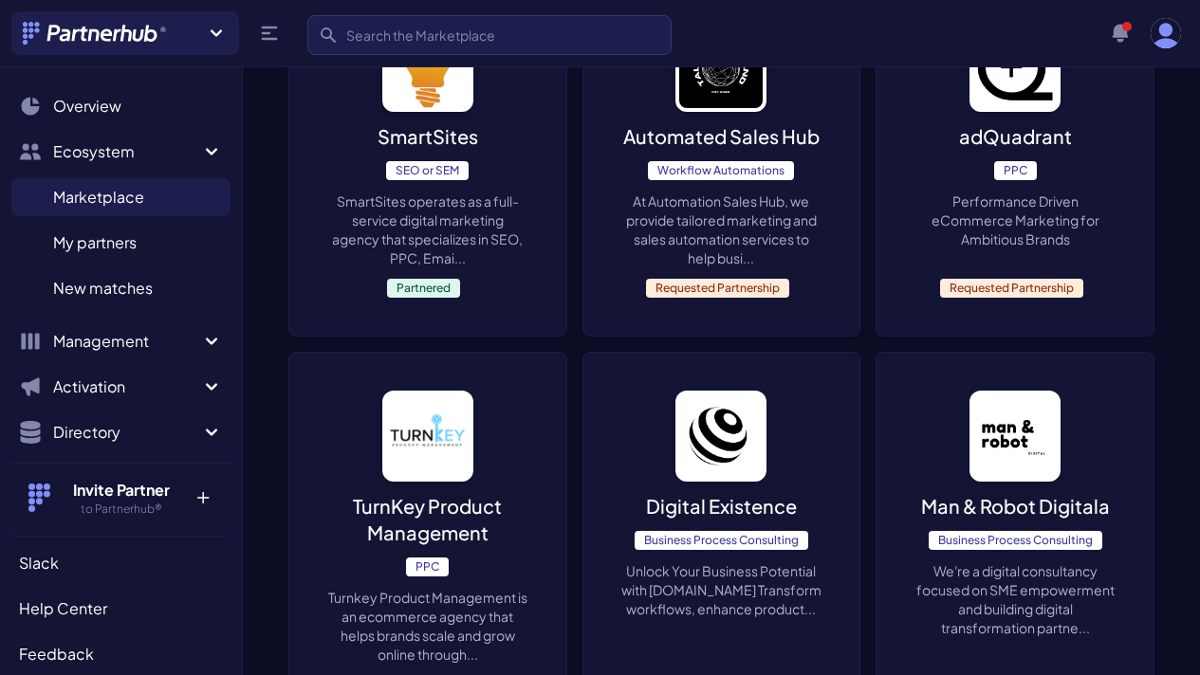
click at [566, 353] on div "TurnKey Product Management PPC Turnkey Product Management is an ecommerce agenc…" at bounding box center [427, 542] width 277 height 379
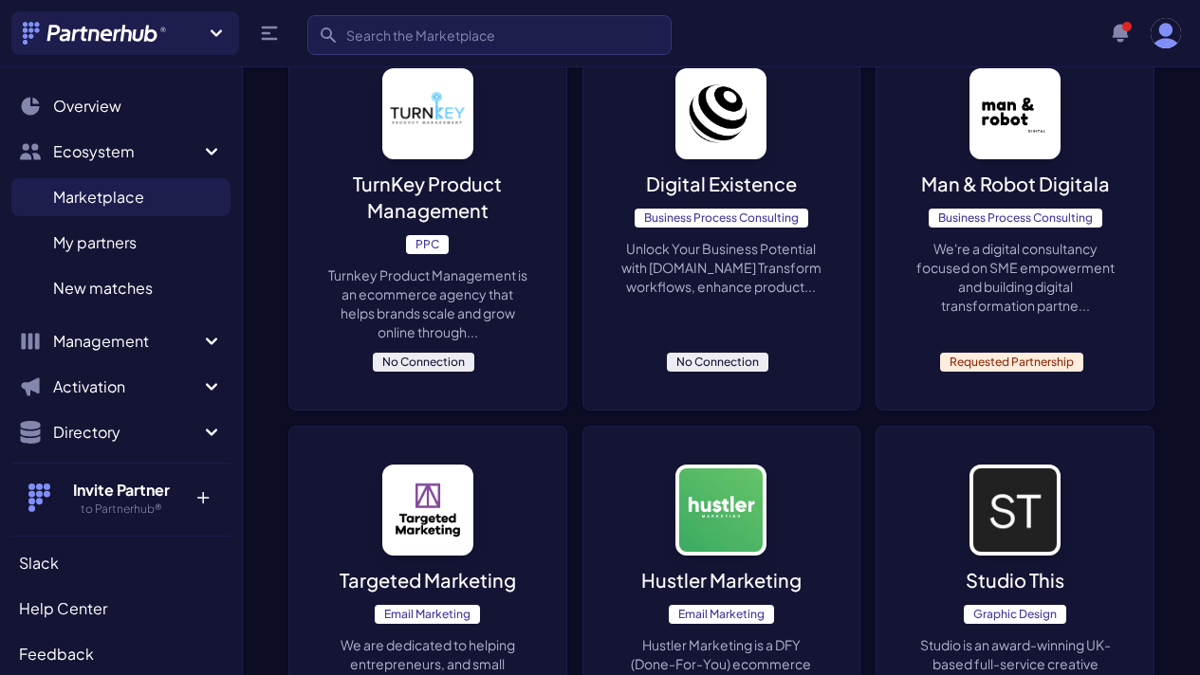
scroll to position [2436, 0]
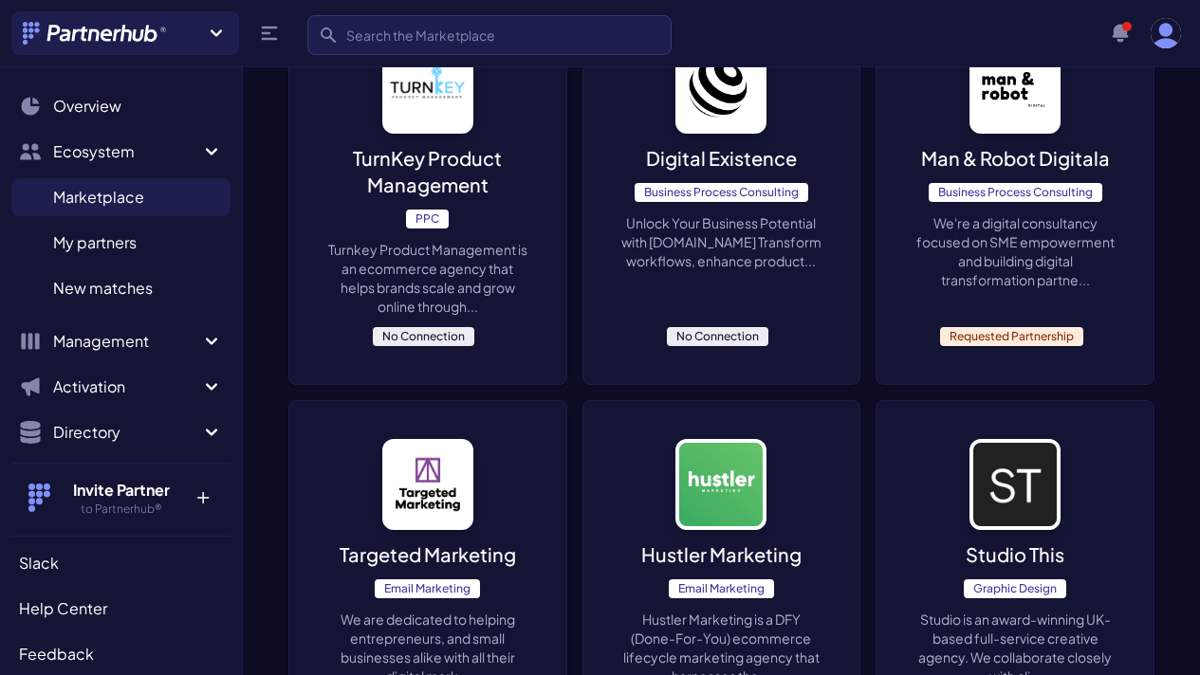
click at [621, 213] on p "Unlock Your Business Potential with Digital-Existence.com Transform workflows, …" at bounding box center [721, 241] width 201 height 57
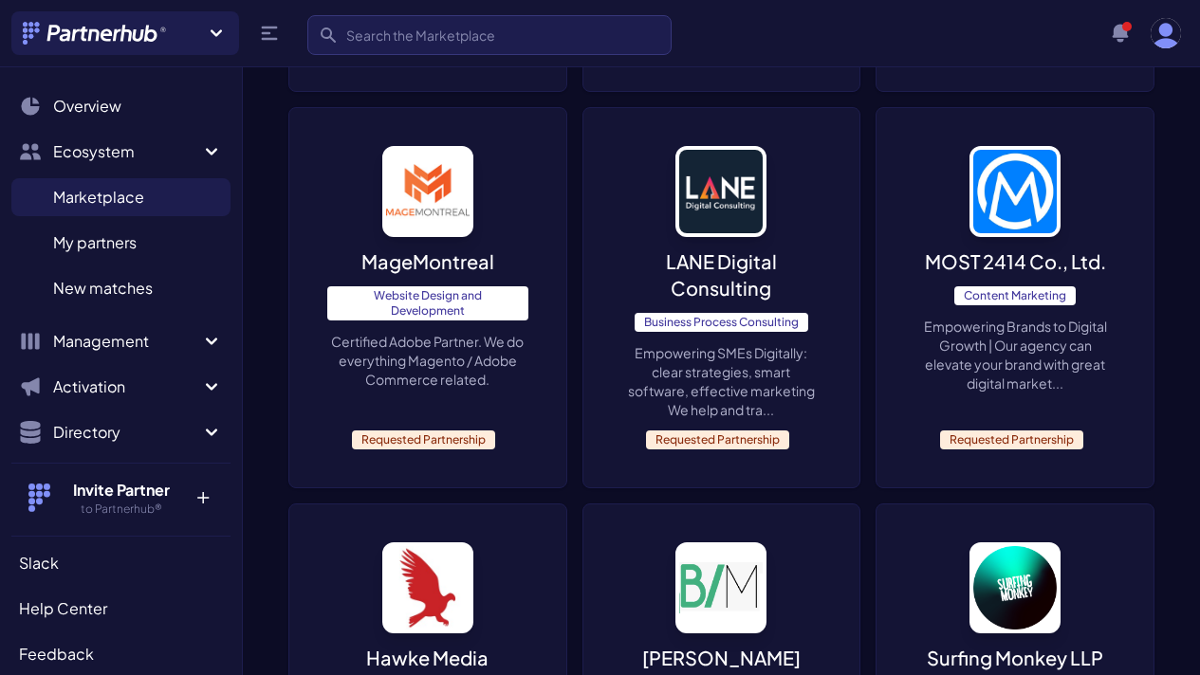
scroll to position [5981, 0]
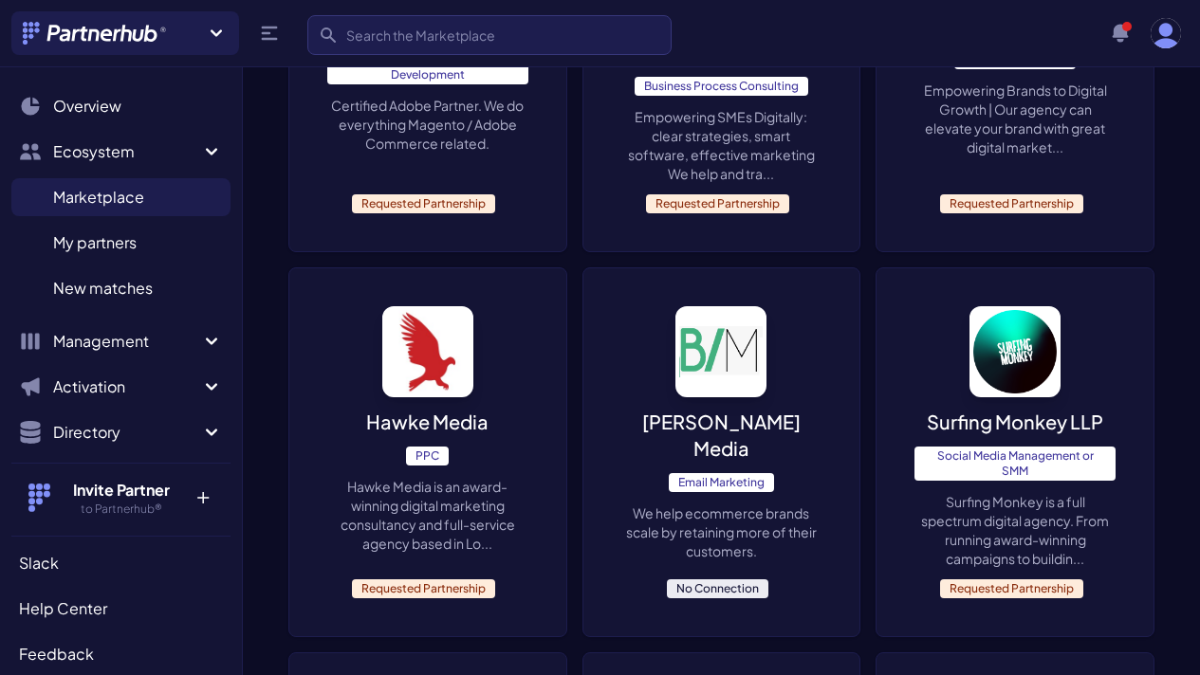
scroll to position [6240, 0]
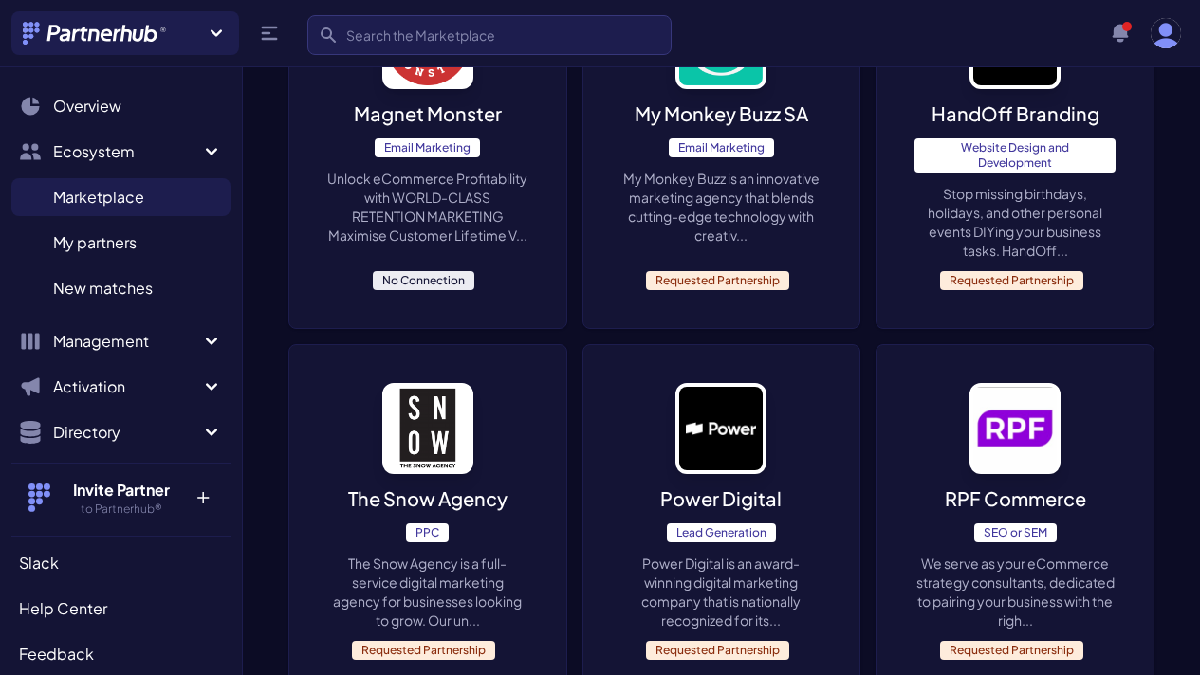
scroll to position [468, 0]
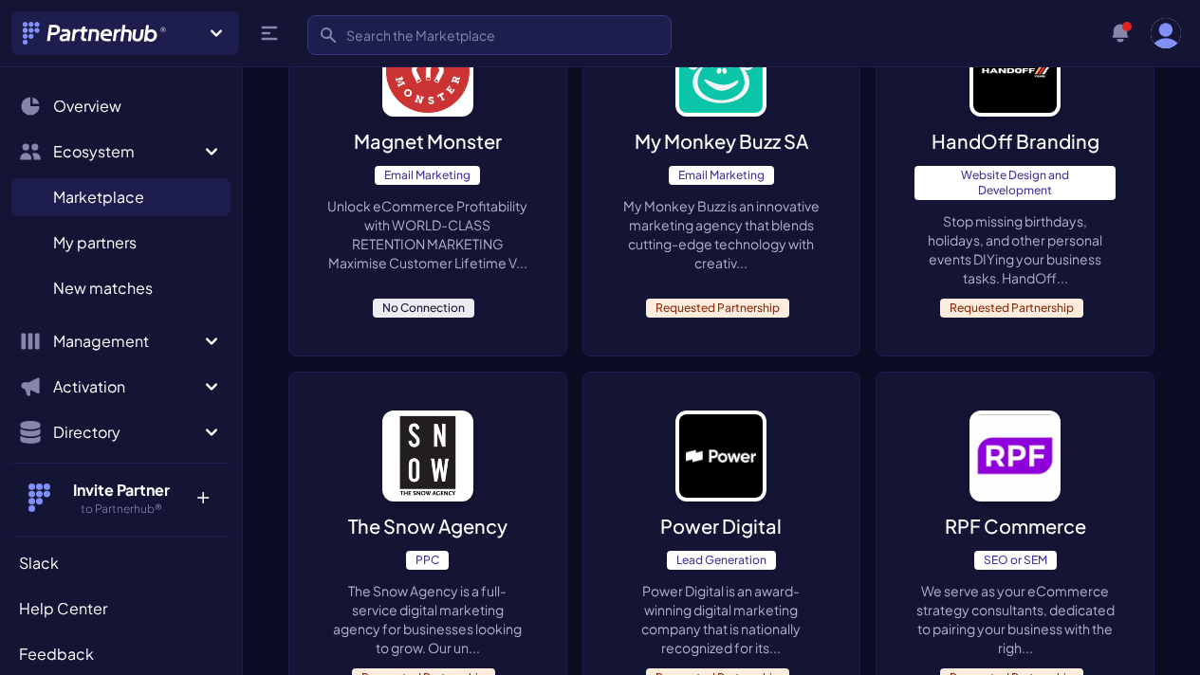
click at [446, 247] on p "Unlock eCommerce Profitability with WORLD-CLASS RETENTION MARKETING Maximise Cu…" at bounding box center [427, 234] width 201 height 76
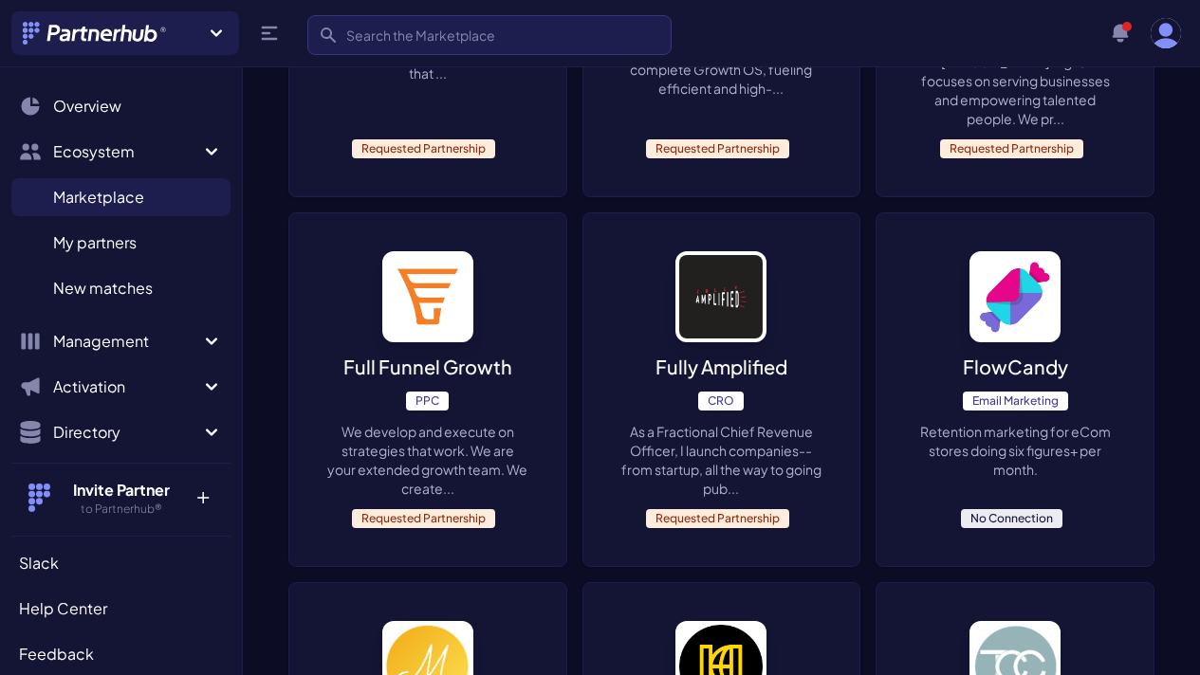
scroll to position [3397, 0]
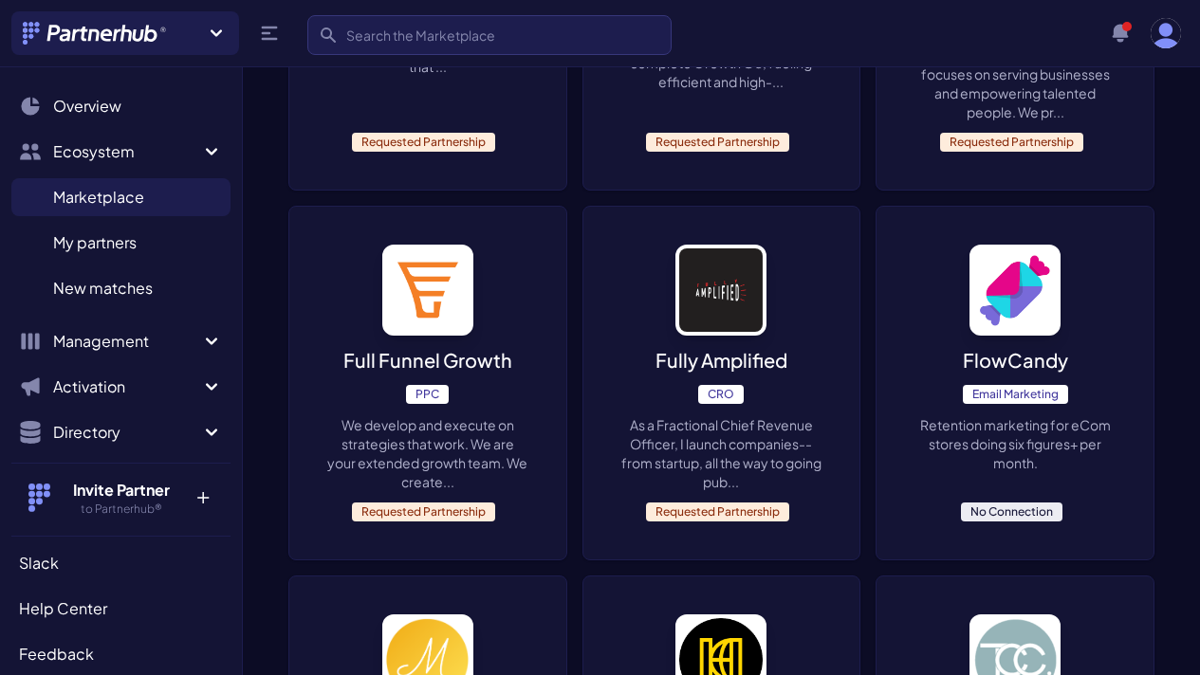
click at [876, 266] on div "FlowCandy Email Marketing Retention marketing for eCom stores doing six figures…" at bounding box center [1014, 383] width 277 height 353
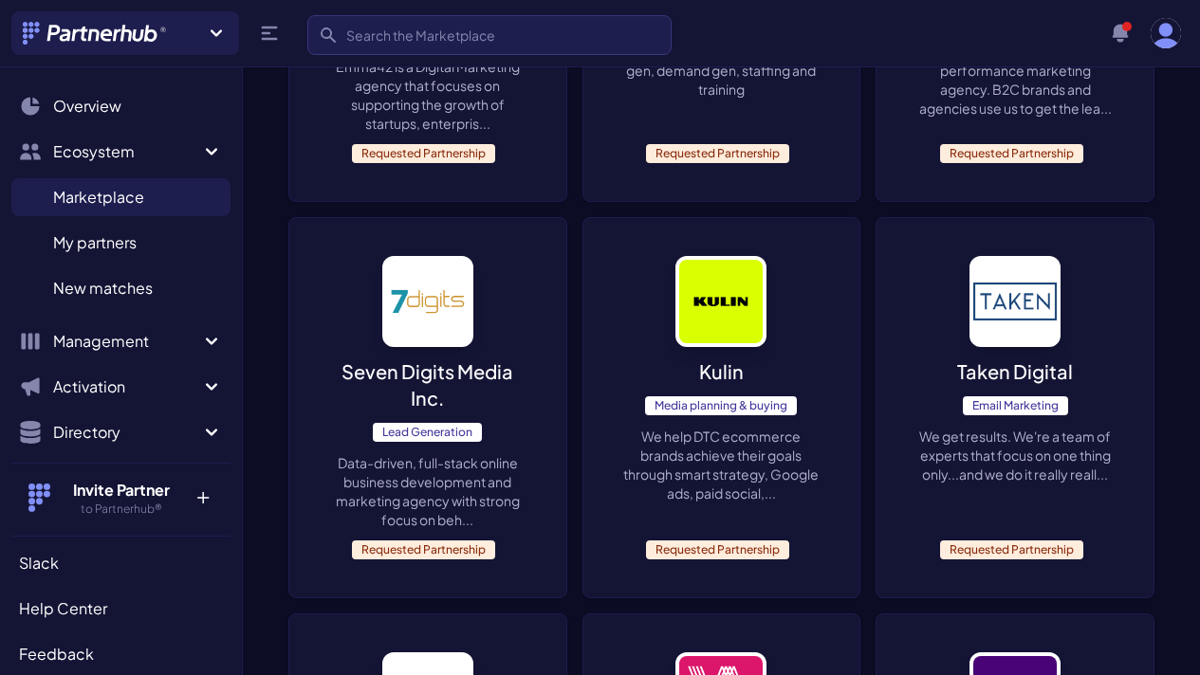
scroll to position [5283, 0]
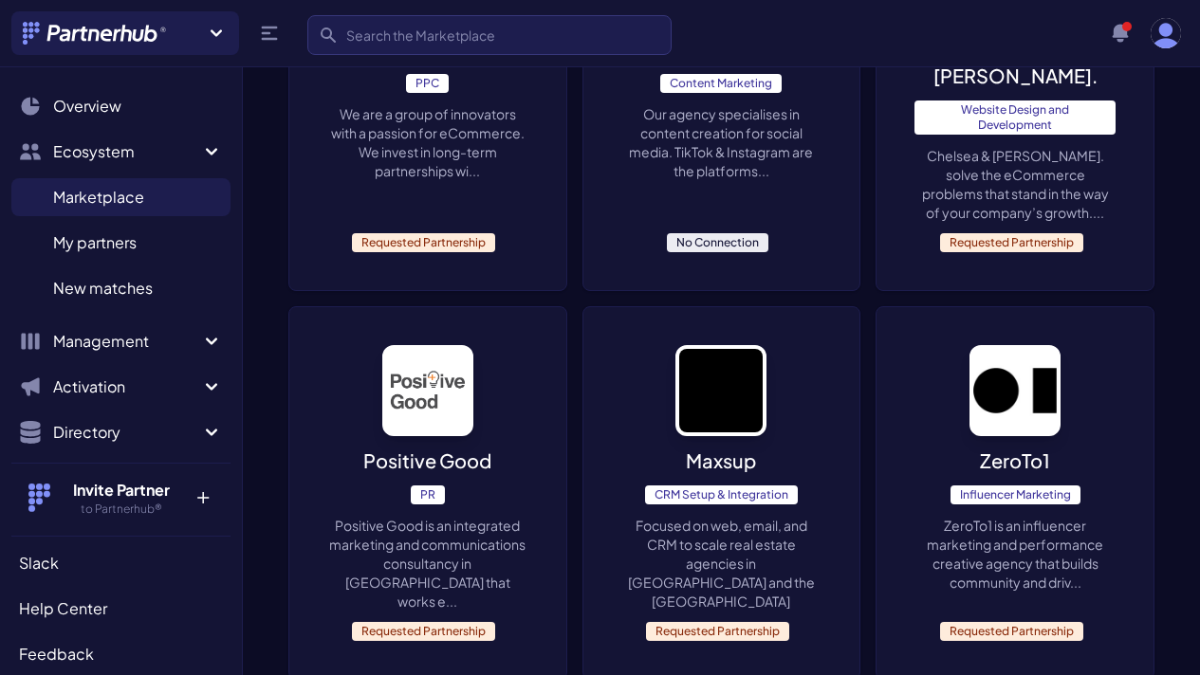
scroll to position [6027, 0]
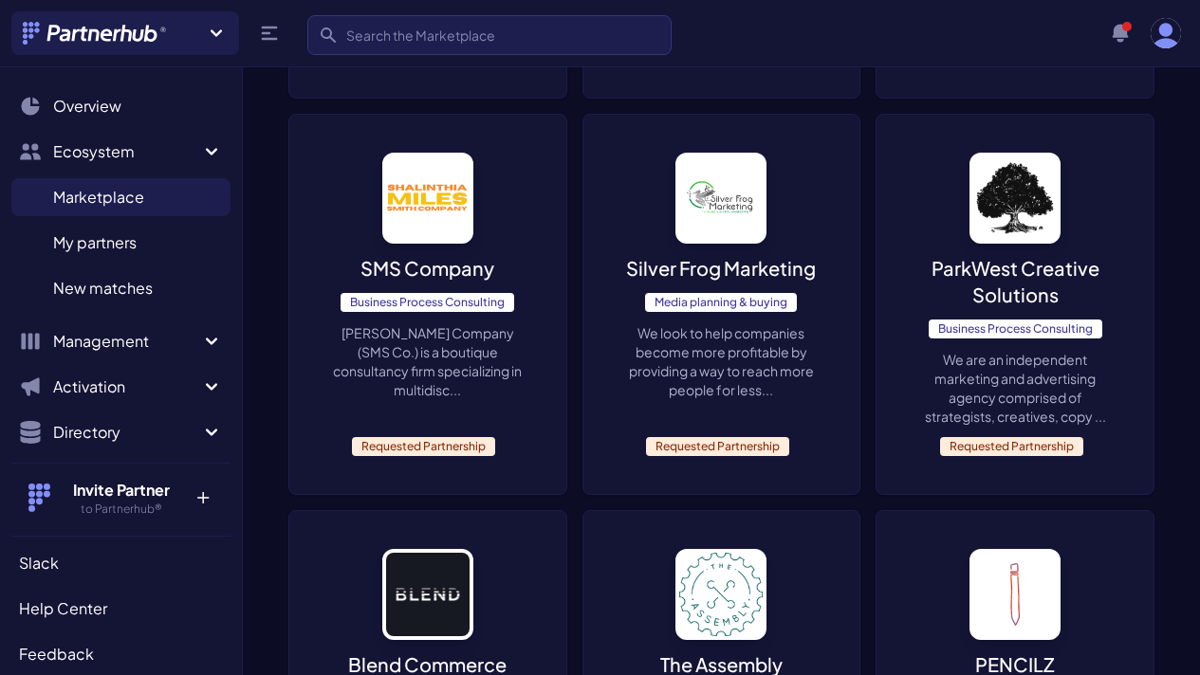
scroll to position [3069, 0]
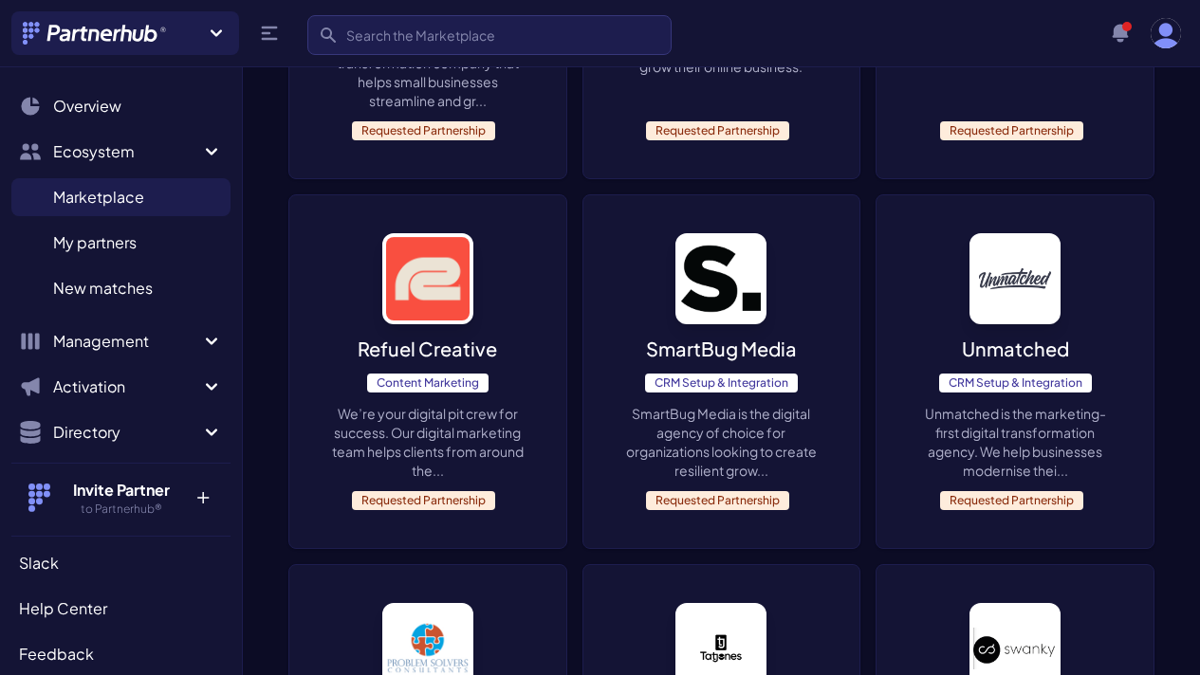
scroll to position [4222, 0]
